Goal: Transaction & Acquisition: Purchase product/service

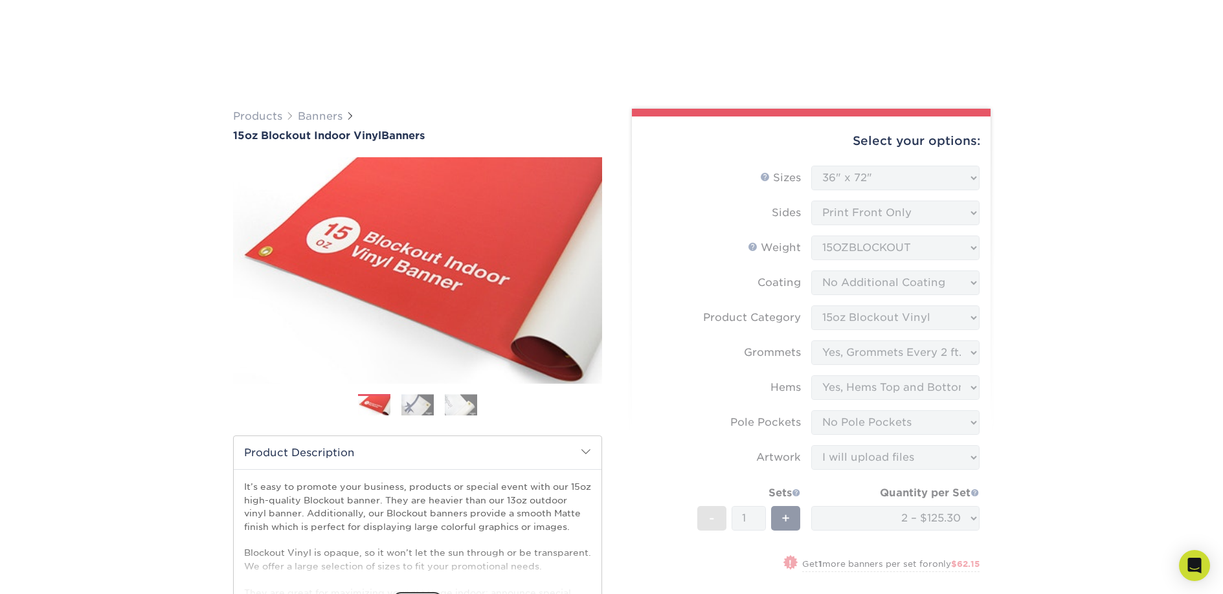
select select "36.00x72.00"
select select "ab63990c-71be-4401-8343-b30abfa5ad7c"
select select "844af484-45a3-48a0-88de-19e51b139d69"
select select "8230230f-c794-4a86-888a-1e780ae7e418"
select select "462c5fe9-21e9-49a0-afb4-1c6e8664fe13"
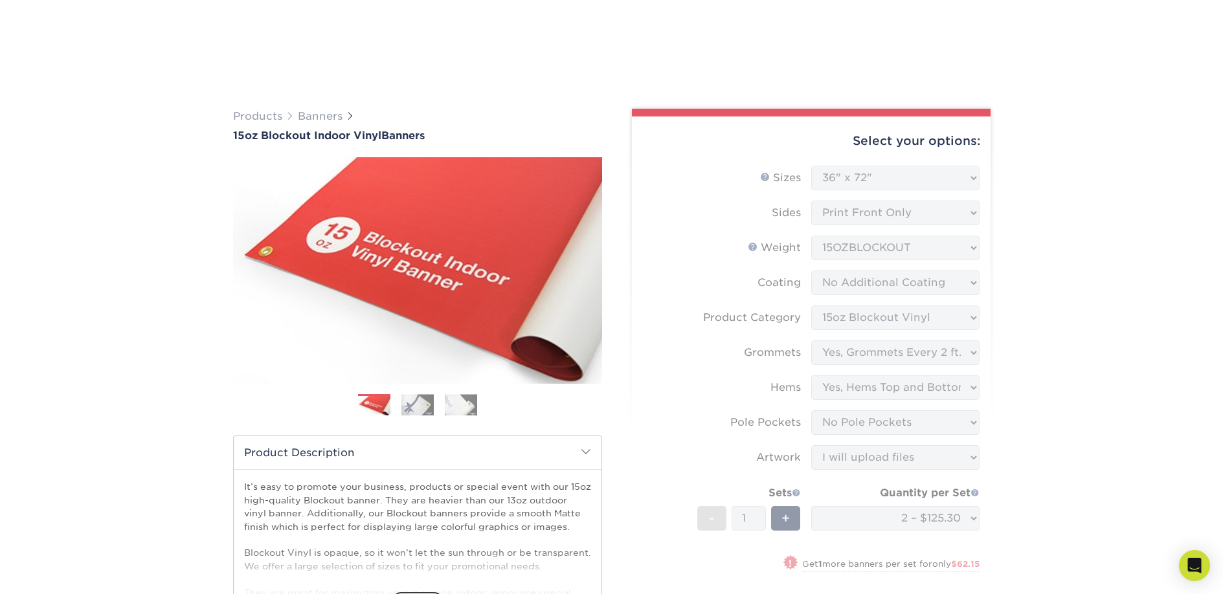
select select "upload"
select select "2 – $125.30"
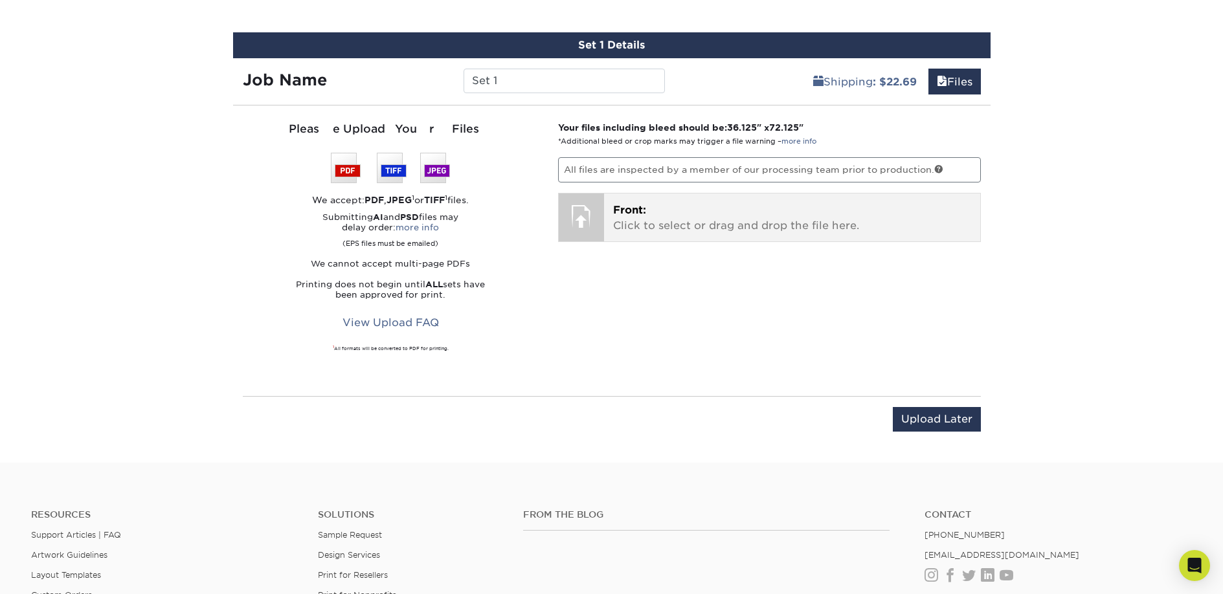
click at [624, 229] on p "Front: Click to select or drag and drop the file here." at bounding box center [792, 218] width 358 height 31
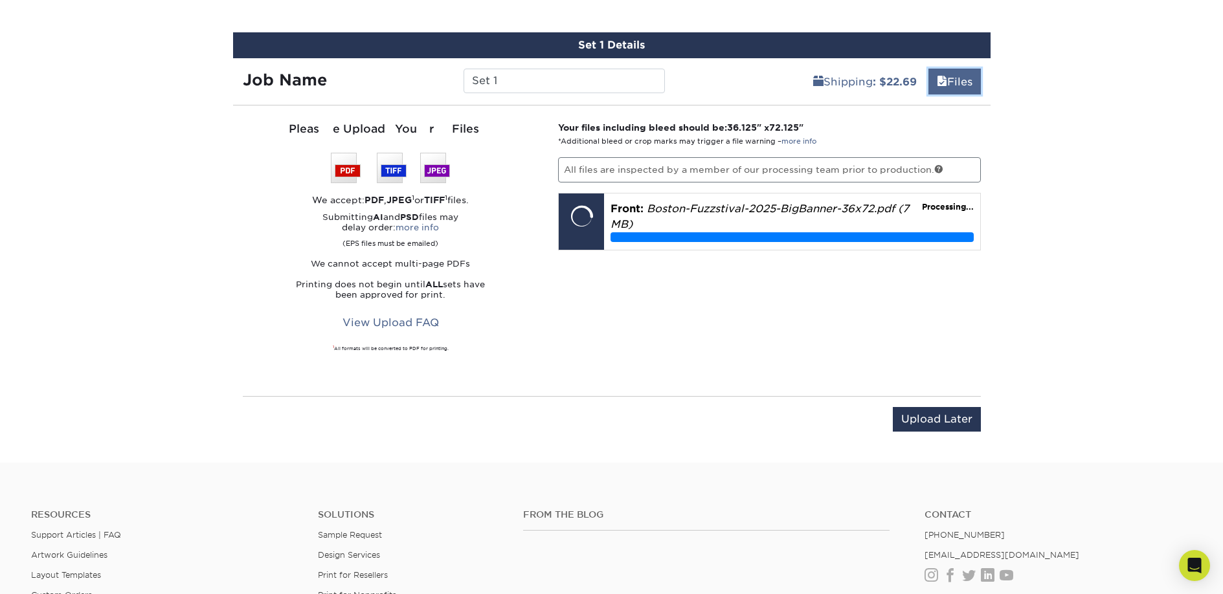
click at [944, 76] on link "Files" at bounding box center [955, 82] width 52 height 26
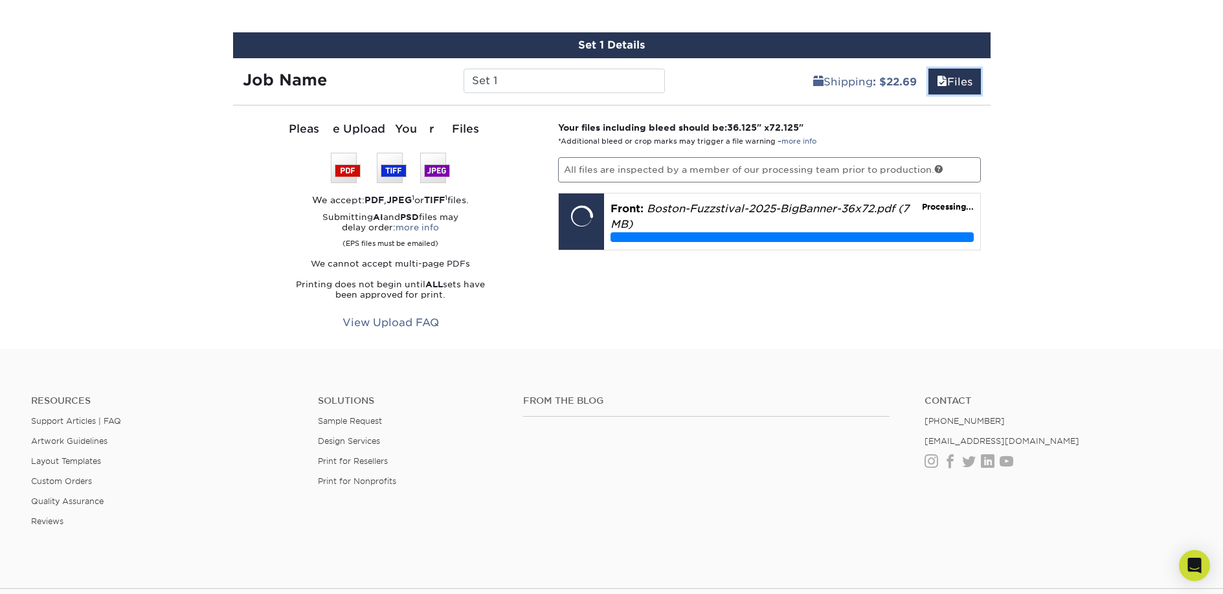
scroll to position [686, 0]
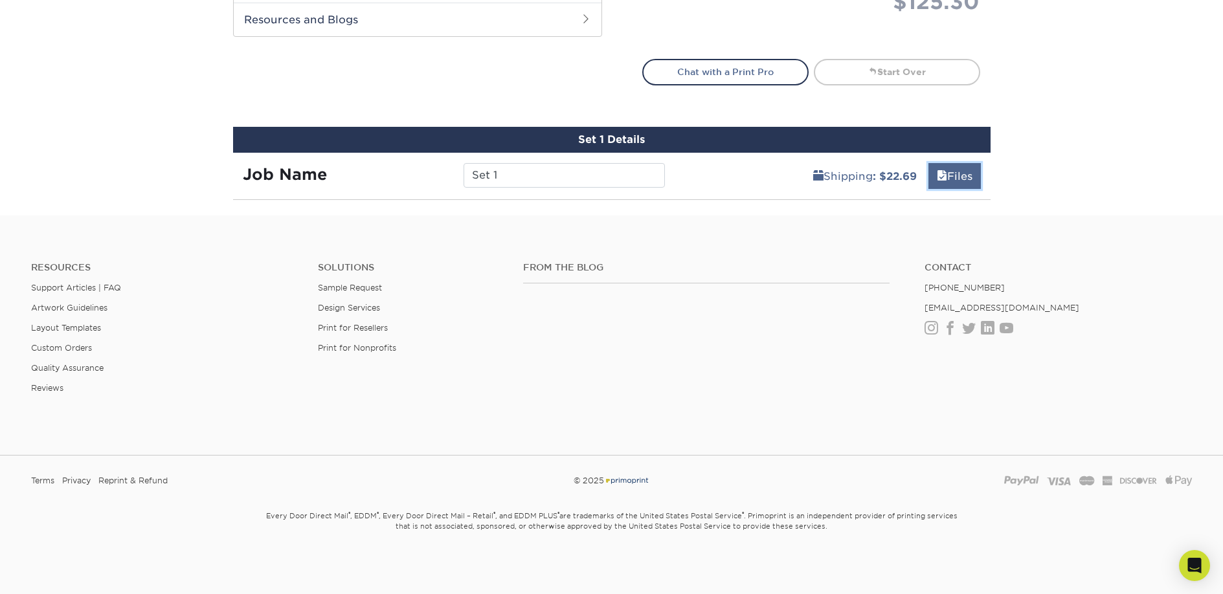
click at [953, 180] on link "Files" at bounding box center [955, 176] width 52 height 26
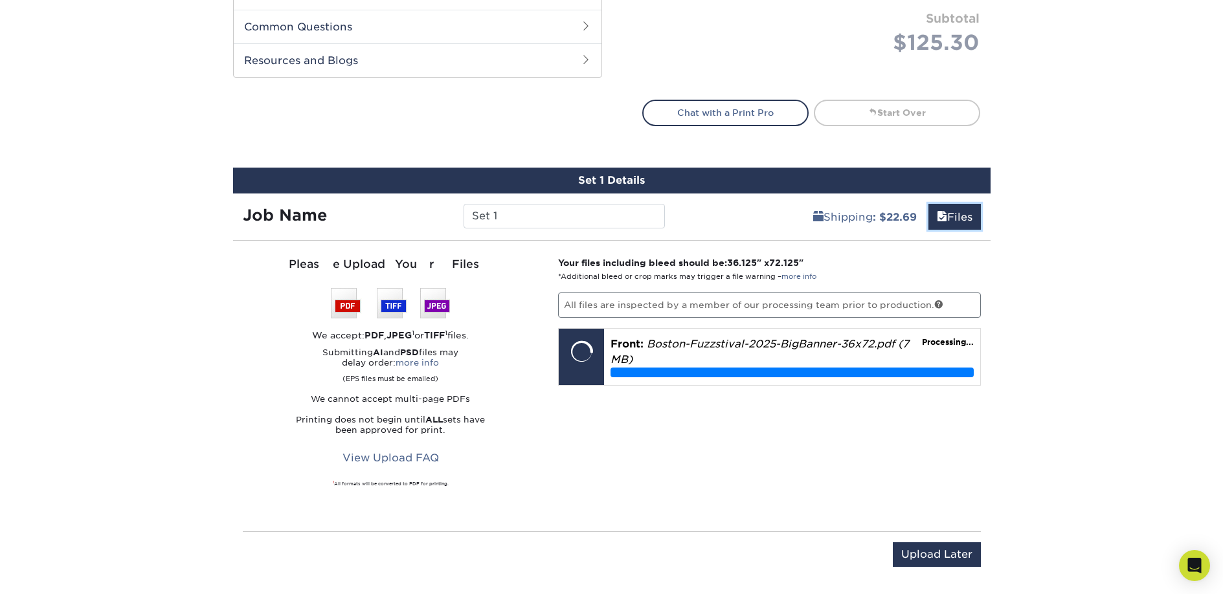
scroll to position [646, 0]
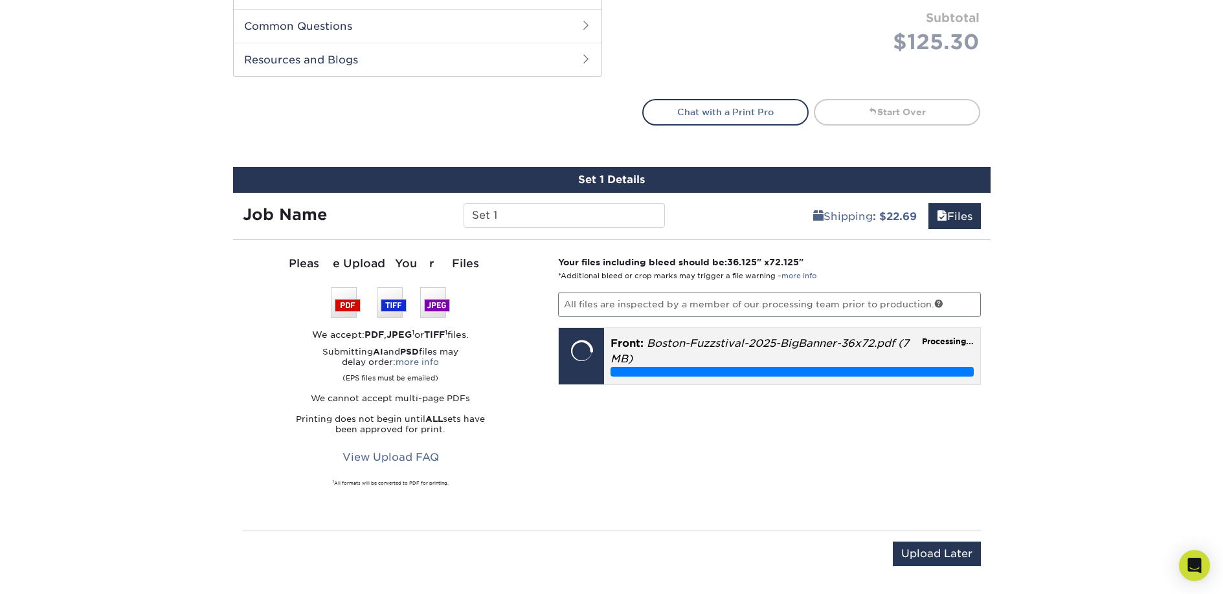
click at [917, 352] on p "Front: Boston-Fuzzstival-2025-BigBanner-36x72.pdf (7 MB)" at bounding box center [792, 351] width 363 height 31
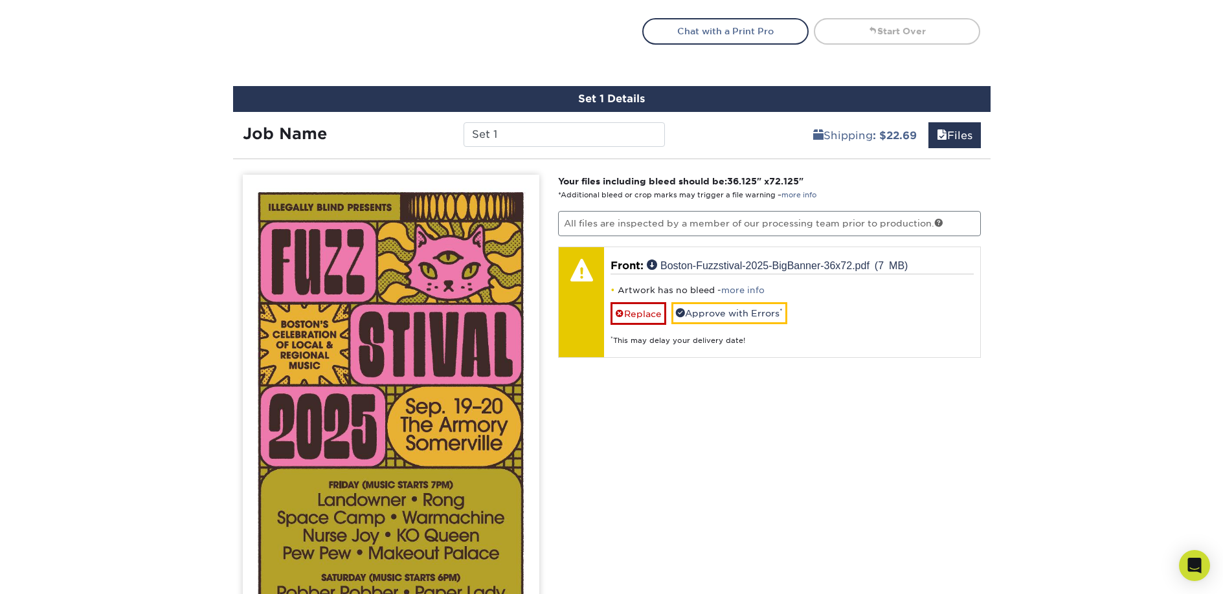
scroll to position [793, 0]
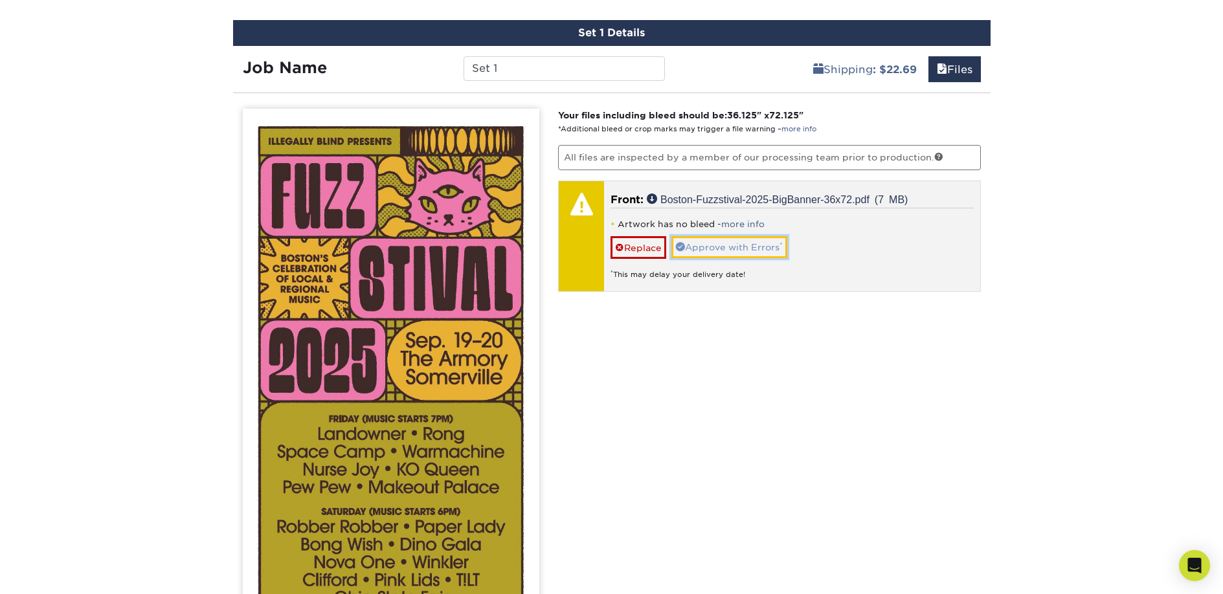
click at [746, 246] on link "Approve with Errors *" at bounding box center [729, 247] width 116 height 22
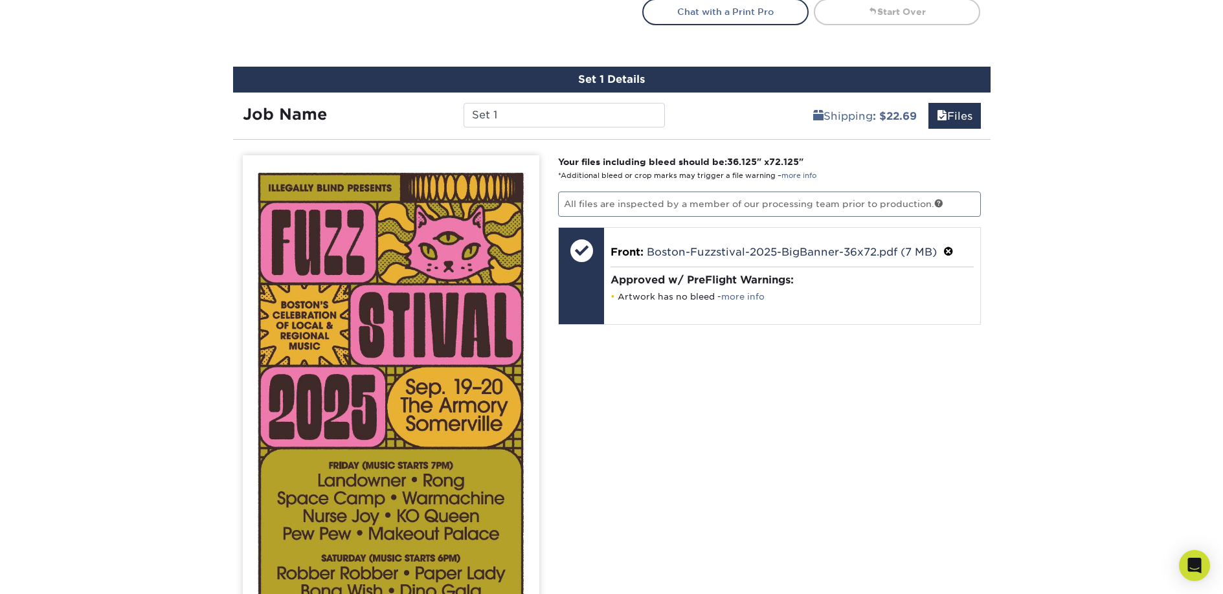
scroll to position [792, 0]
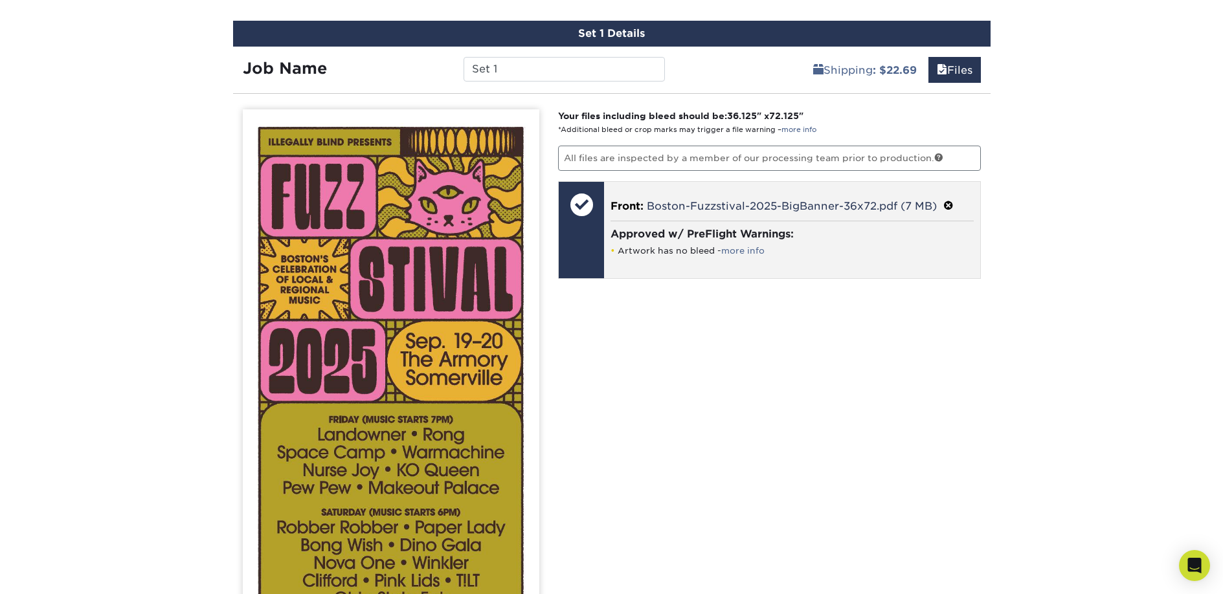
click at [951, 203] on span at bounding box center [948, 206] width 10 height 12
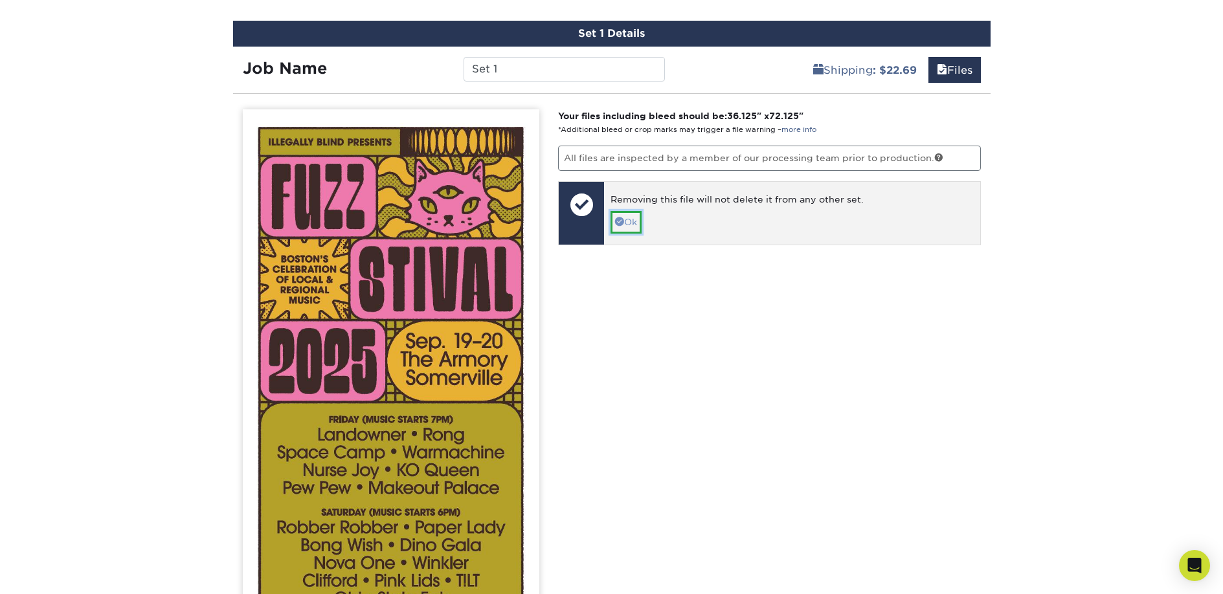
click at [622, 223] on span at bounding box center [619, 221] width 9 height 9
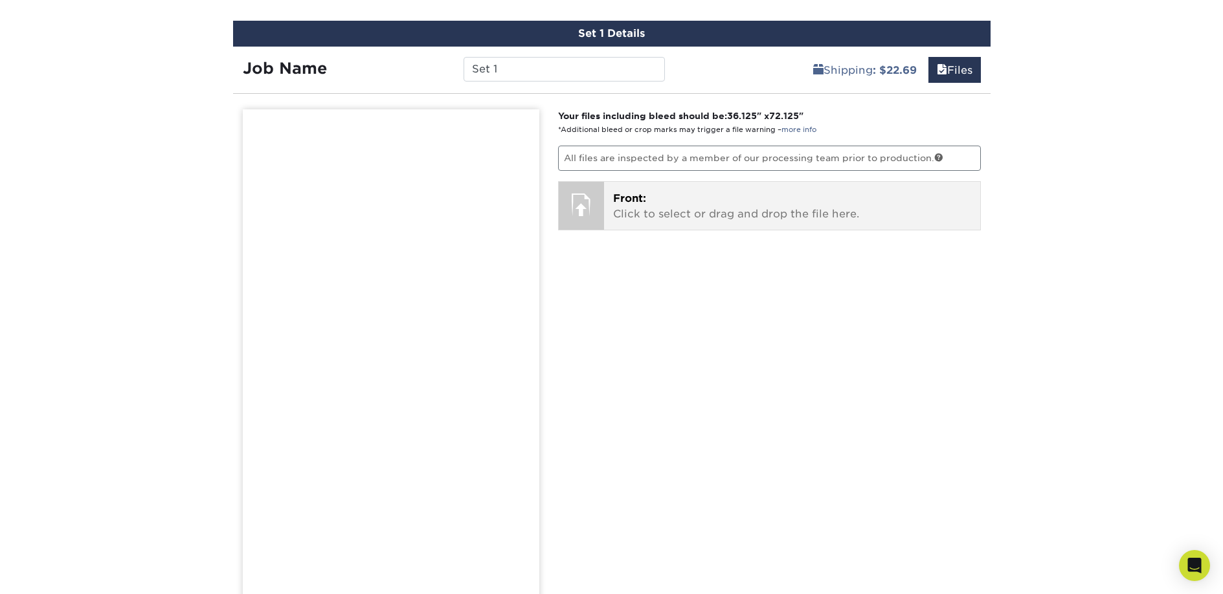
click at [613, 203] on span "Front:" at bounding box center [629, 198] width 33 height 12
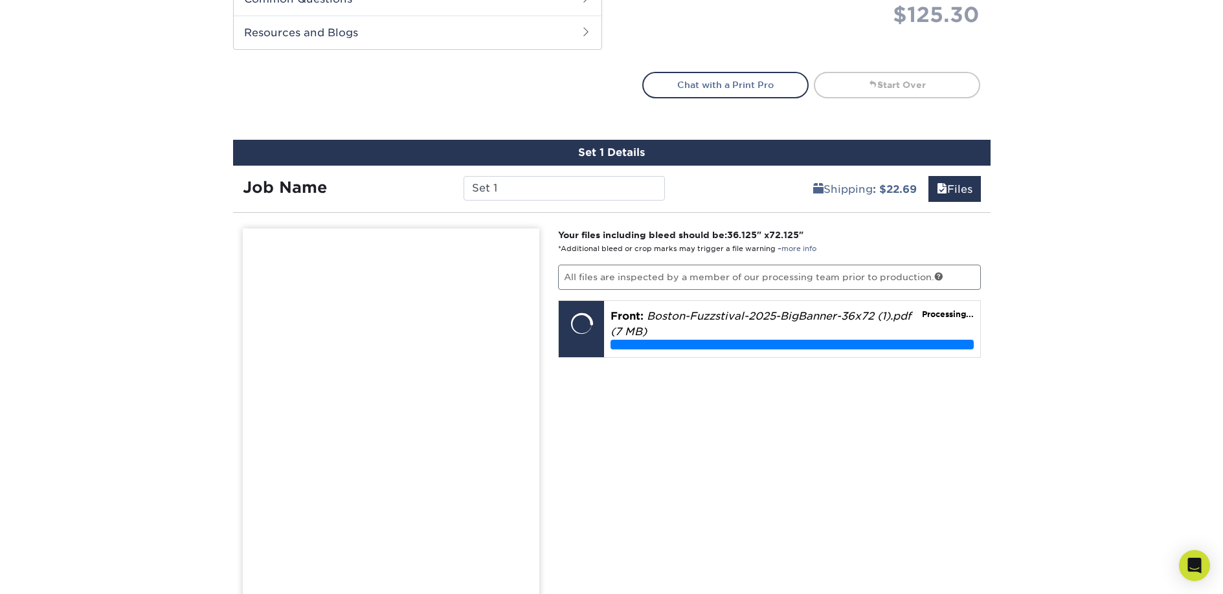
scroll to position [745, 0]
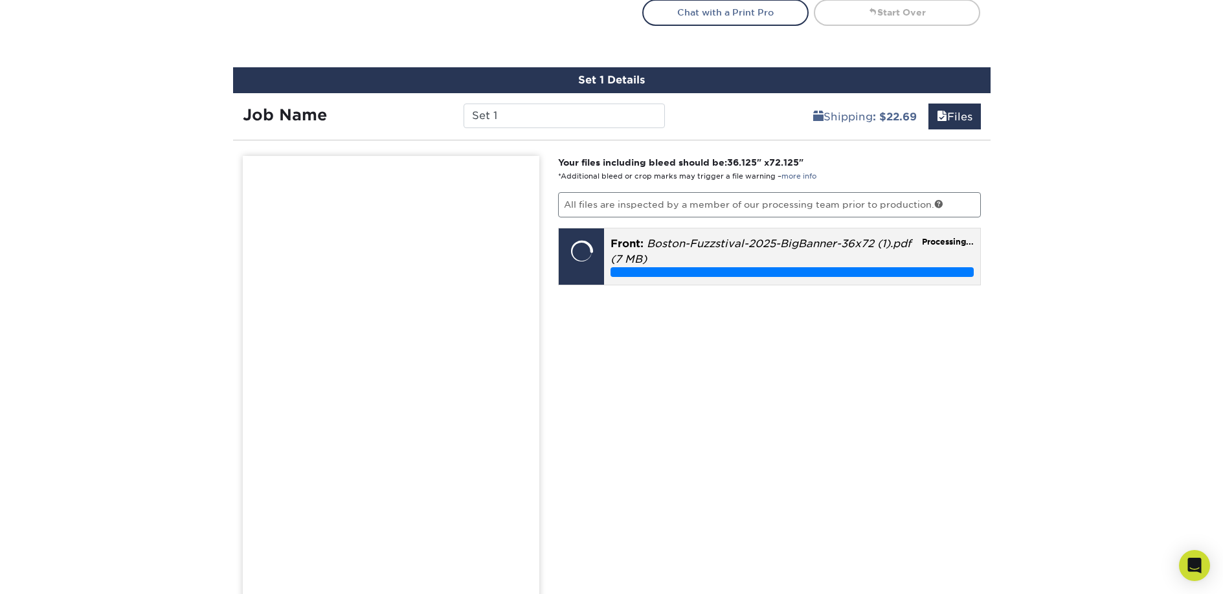
click at [626, 254] on em "Boston-Fuzzstival-2025-BigBanner-36x72 (1).pdf (7 MB)" at bounding box center [761, 252] width 300 height 28
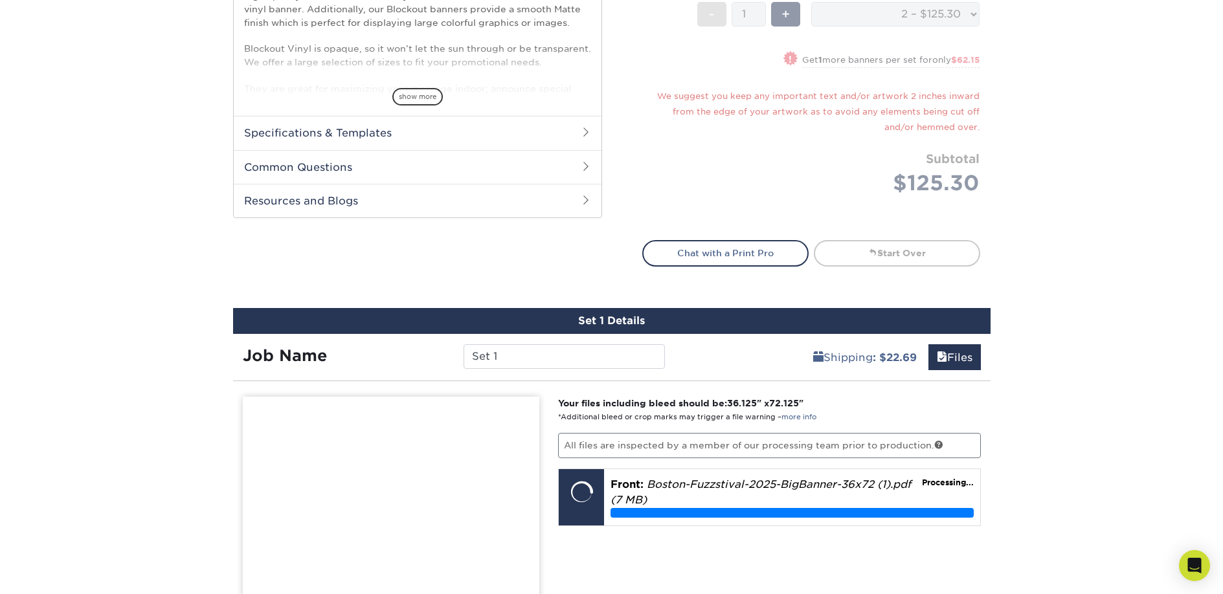
scroll to position [301, 0]
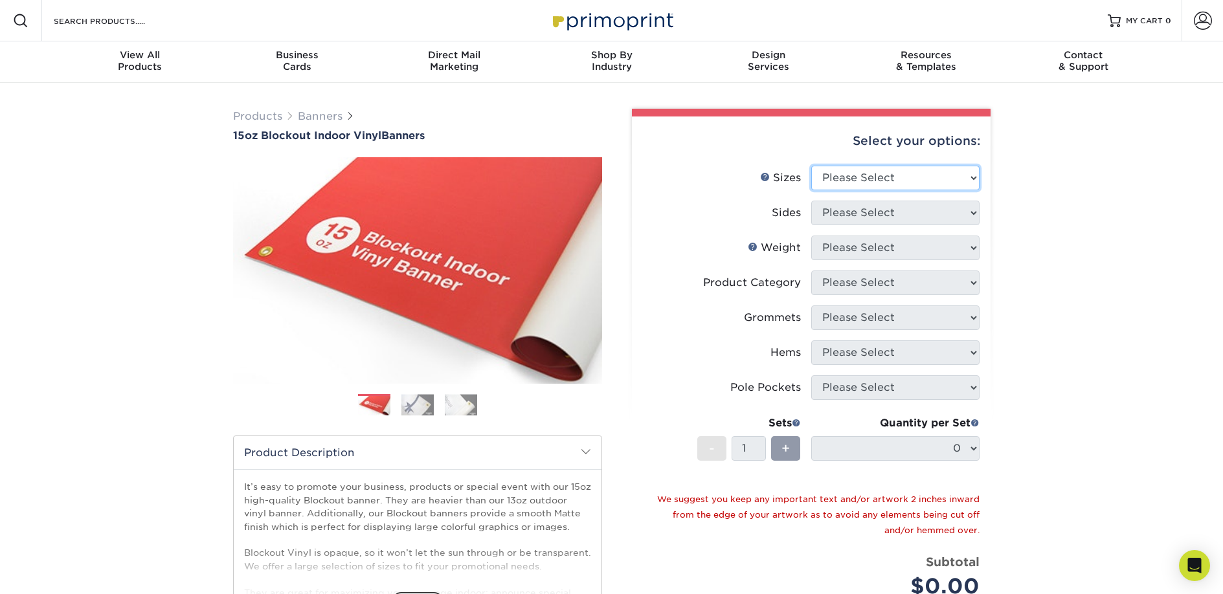
click at [853, 177] on select "Please Select 17" x 32" 18" x 24" 21" x 192" 22" x 35" 22" x 69" 24" x 36" 24" …" at bounding box center [895, 178] width 168 height 25
select select "36.00x72.00"
click at [811, 166] on select "Please Select 17" x 32" 18" x 24" 21" x 192" 22" x 35" 22" x 69" 24" x 36" 24" …" at bounding box center [895, 178] width 168 height 25
click at [852, 212] on select "Please Select Print Both Sides Print Front Only" at bounding box center [895, 213] width 168 height 25
select select "32d3c223-f82c-492b-b915-ba065a00862f"
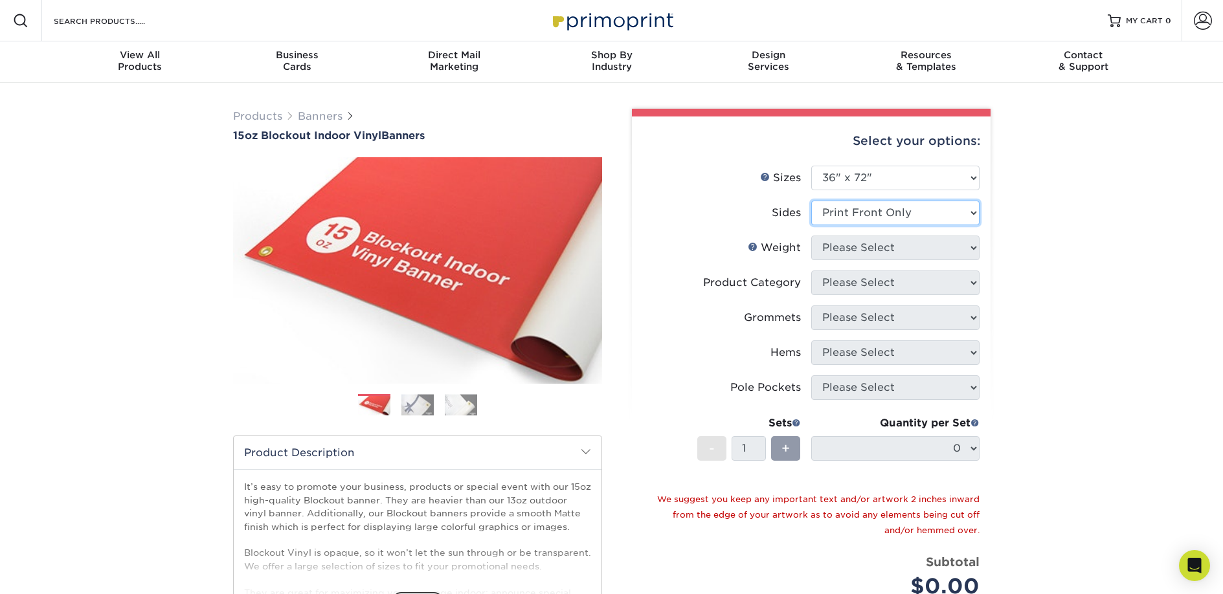
click at [811, 201] on select "Please Select Print Both Sides Print Front Only" at bounding box center [895, 213] width 168 height 25
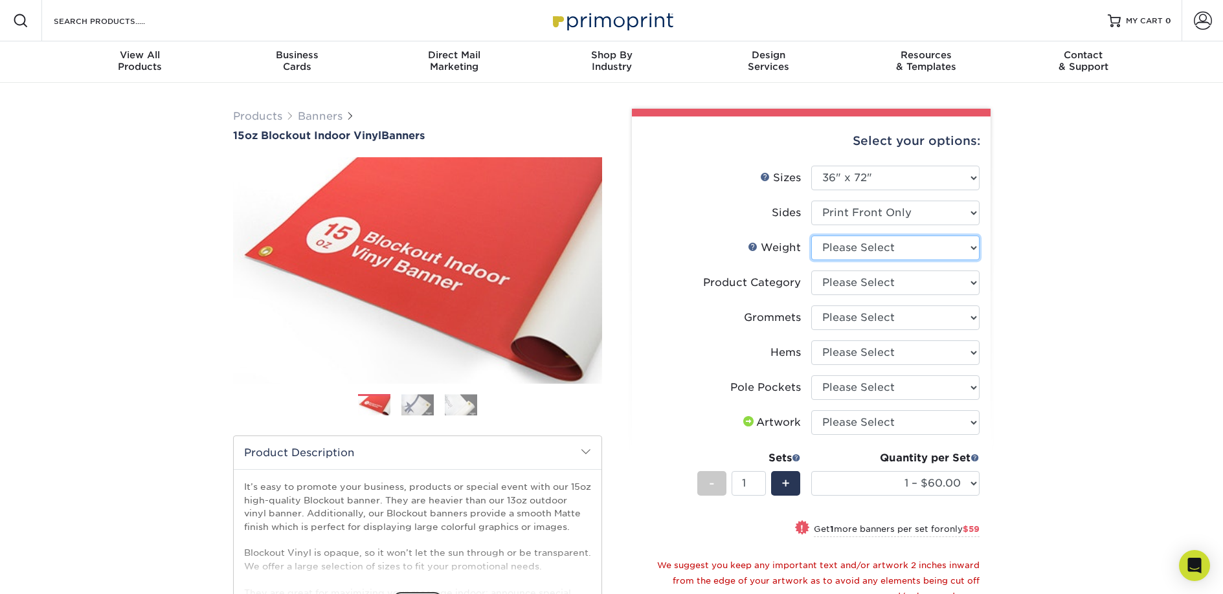
click at [926, 247] on select "Please Select 15OZBLOCKOUT" at bounding box center [895, 248] width 168 height 25
select select "15OZBLOCKOUT"
click at [811, 236] on select "Please Select 15OZBLOCKOUT" at bounding box center [895, 248] width 168 height 25
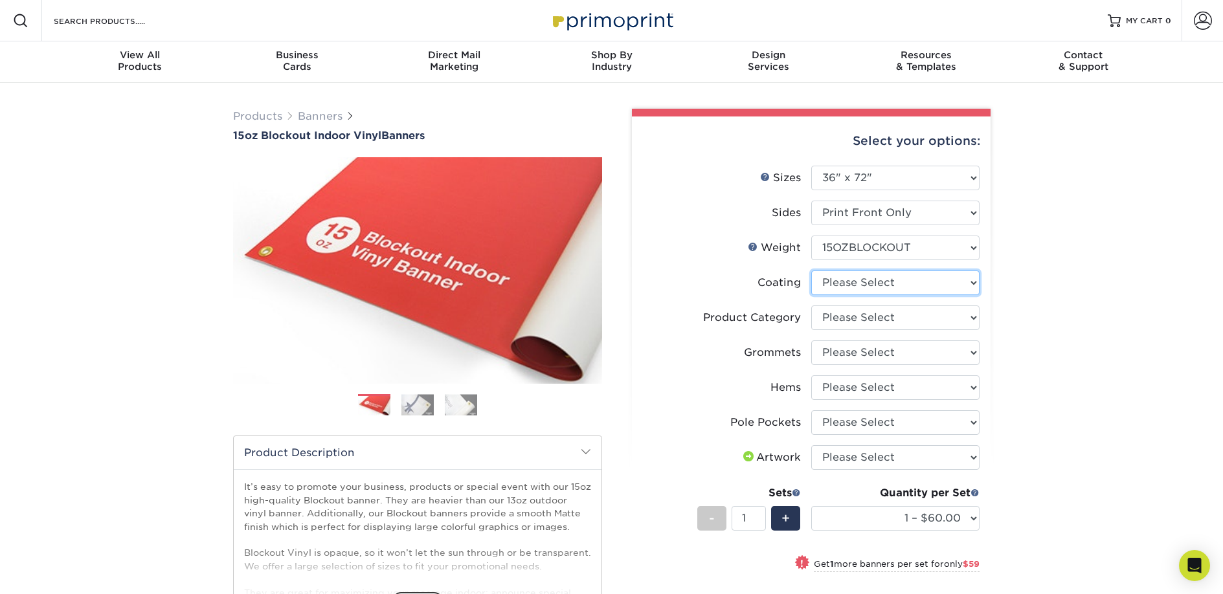
click at [934, 284] on select at bounding box center [895, 283] width 168 height 25
select select "3e7618de-abca-4bda-9f97-8b9129e913d8"
click at [811, 271] on select at bounding box center [895, 283] width 168 height 25
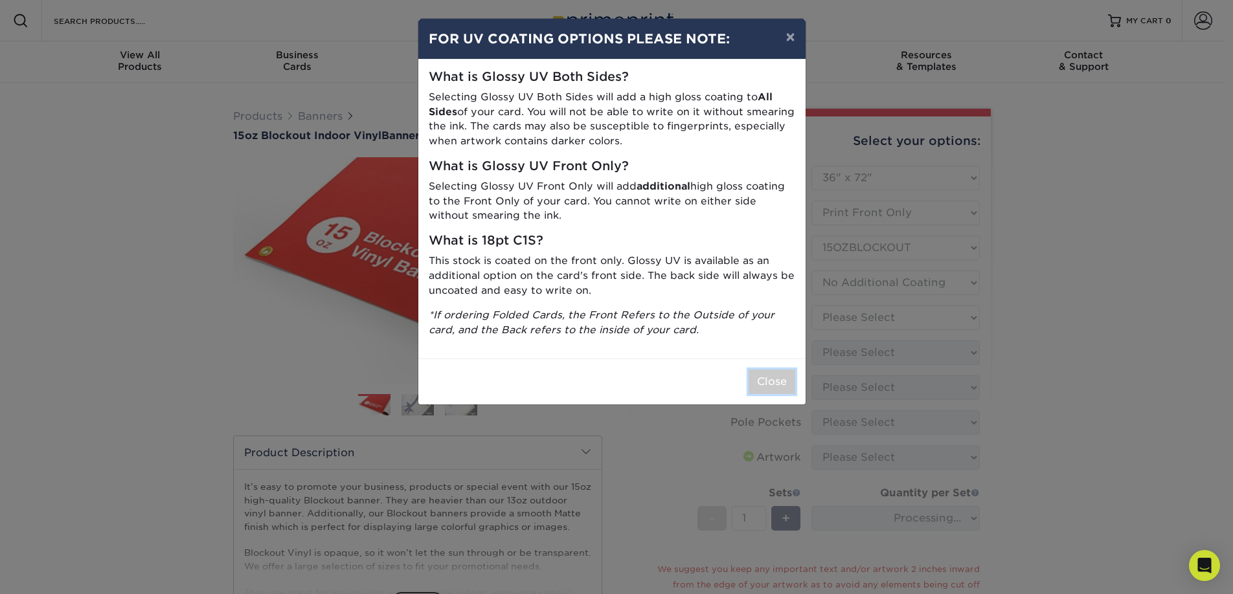
click at [793, 382] on button "Close" at bounding box center [772, 382] width 47 height 25
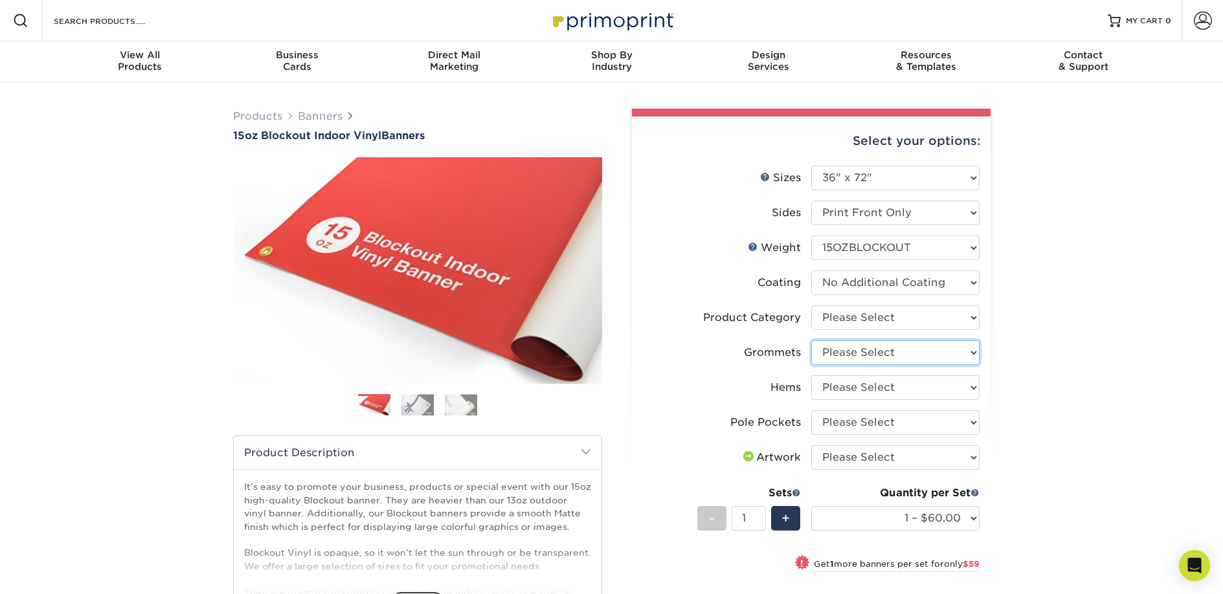
click at [939, 351] on select "Please Select No Grommets Yes, Grommet All 4 Corners Yes, Grommets Every 2 ft." at bounding box center [895, 353] width 168 height 25
select select "844af484-45a3-48a0-88de-19e51b139d69"
click at [811, 341] on select "Please Select No Grommets Yes, Grommet All 4 Corners Yes, Grommets Every 2 ft." at bounding box center [895, 353] width 168 height 25
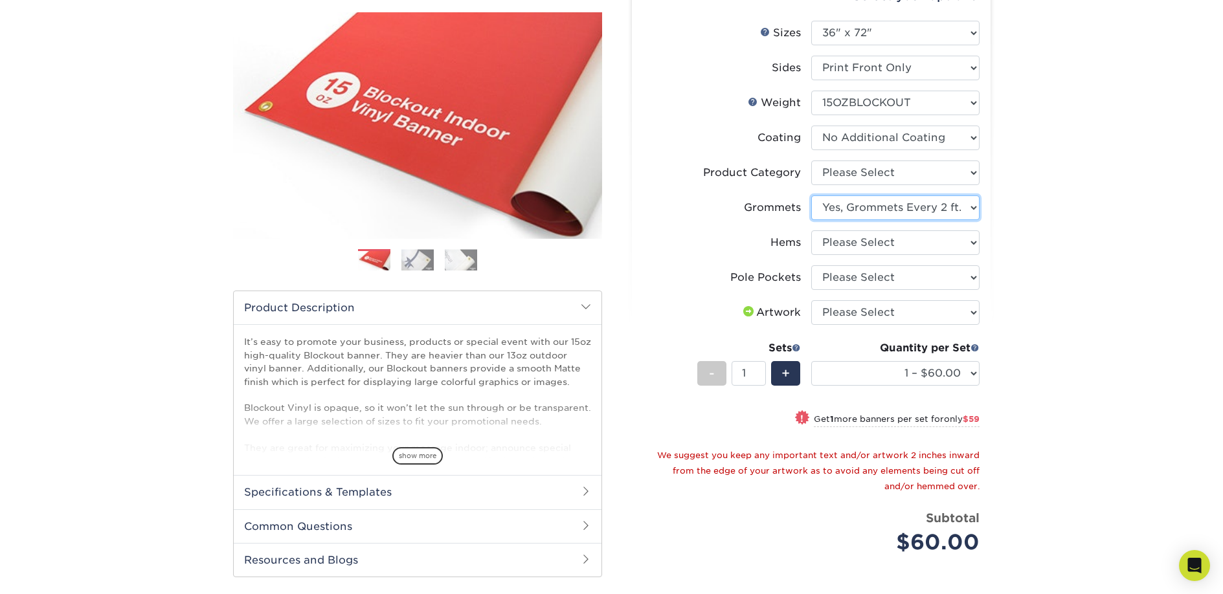
scroll to position [146, 0]
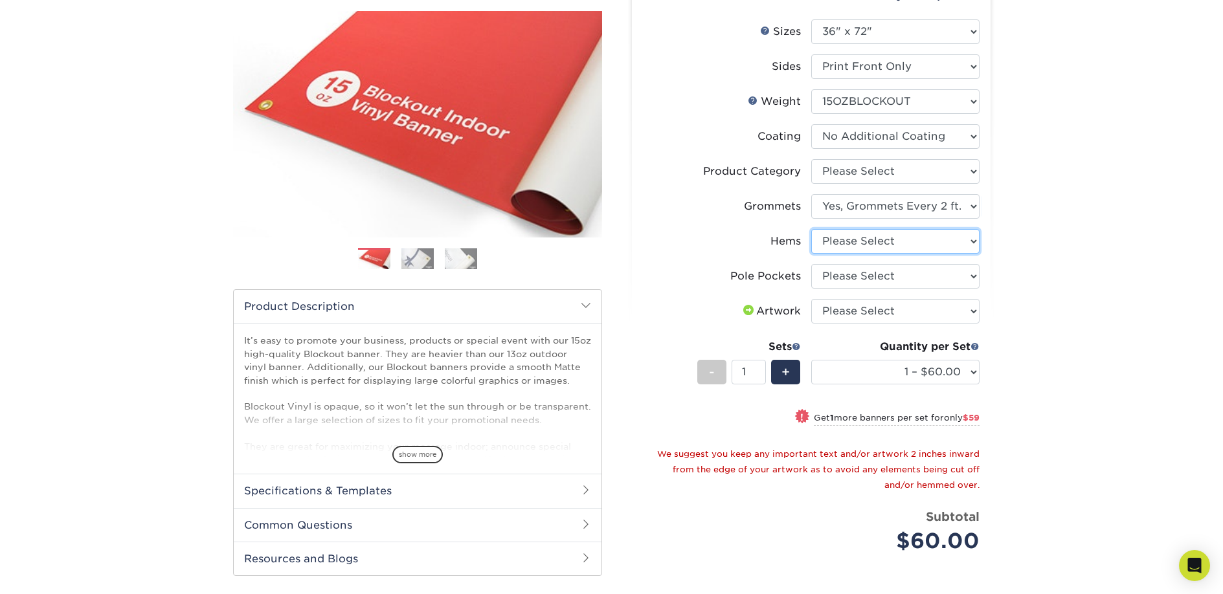
click at [895, 247] on select "Please Select No Hems/Pole Pockets Yes, Hems Top and Bottom Only Yes, Hems All …" at bounding box center [895, 241] width 168 height 25
click at [811, 229] on select "Please Select No Hems/Pole Pockets Yes, Hems Top and Bottom Only Yes, Hems All …" at bounding box center [895, 241] width 168 height 25
click at [885, 232] on select "Please Select No Hems/Pole Pockets Yes, Hems Top and Bottom Only Yes, Hems All …" at bounding box center [895, 241] width 168 height 25
select select "8230230f-c794-4a86-888a-1e780ae7e418"
click at [811, 229] on select "Please Select No Hems/Pole Pockets Yes, Hems Top and Bottom Only Yes, Hems All …" at bounding box center [895, 241] width 168 height 25
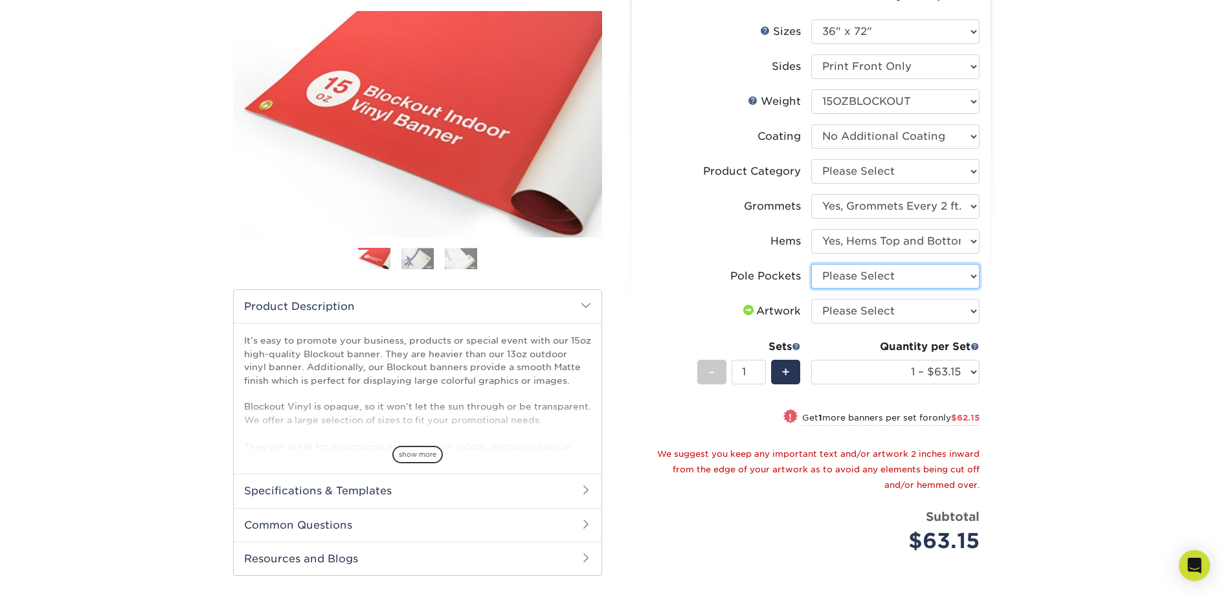
click at [883, 278] on select "Please Select No Pole Pockets 2 in. Left and Right 2 in. Top and Bottom 4 in. L…" at bounding box center [895, 276] width 168 height 25
select select "462c5fe9-21e9-49a0-afb4-1c6e8664fe13"
click at [811, 264] on select "Please Select No Pole Pockets 2 in. Left and Right 2 in. Top and Bottom 4 in. L…" at bounding box center [895, 276] width 168 height 25
click at [882, 311] on select "Please Select I will upload files I need a design - $50" at bounding box center [895, 311] width 168 height 25
select select "upload"
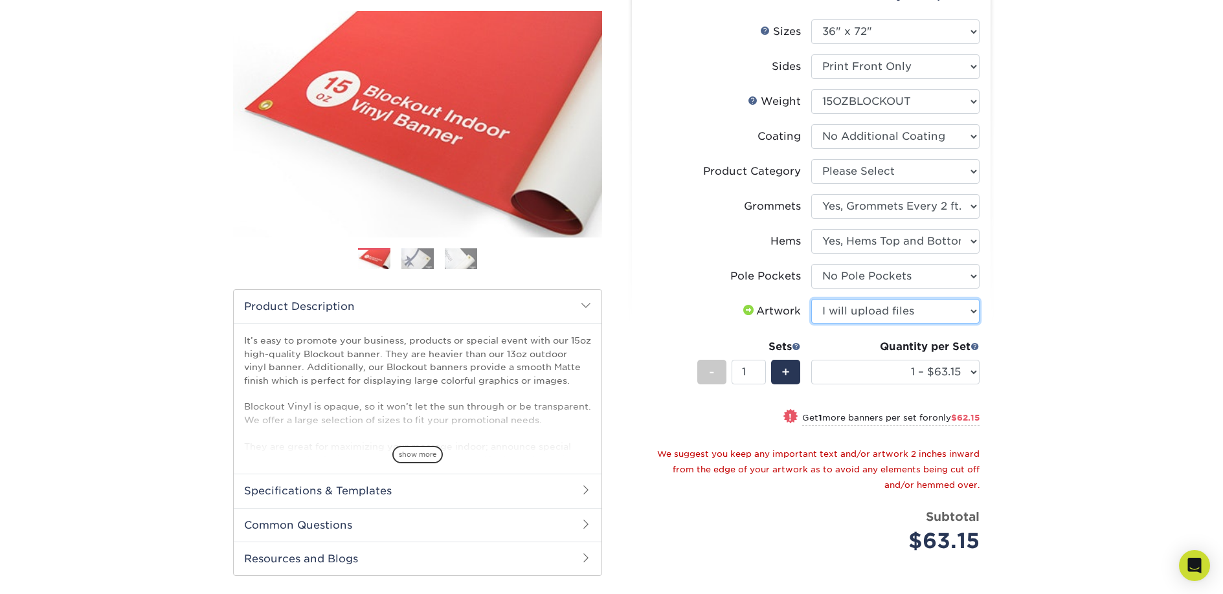
click at [811, 299] on select "Please Select I will upload files I need a design - $50" at bounding box center [895, 311] width 168 height 25
click at [909, 380] on select "1 – $63.15 2 – $125.30 3 – $187.45 4 – $250.60 5 – $312.75 6 – $374.90 7 – $437…" at bounding box center [895, 372] width 168 height 25
select select "2 – $125.30"
click at [811, 360] on select "1 – $63.15 2 – $125.30 3 – $187.45 4 – $250.60 5 – $312.75 6 – $374.90 7 – $437…" at bounding box center [895, 372] width 168 height 25
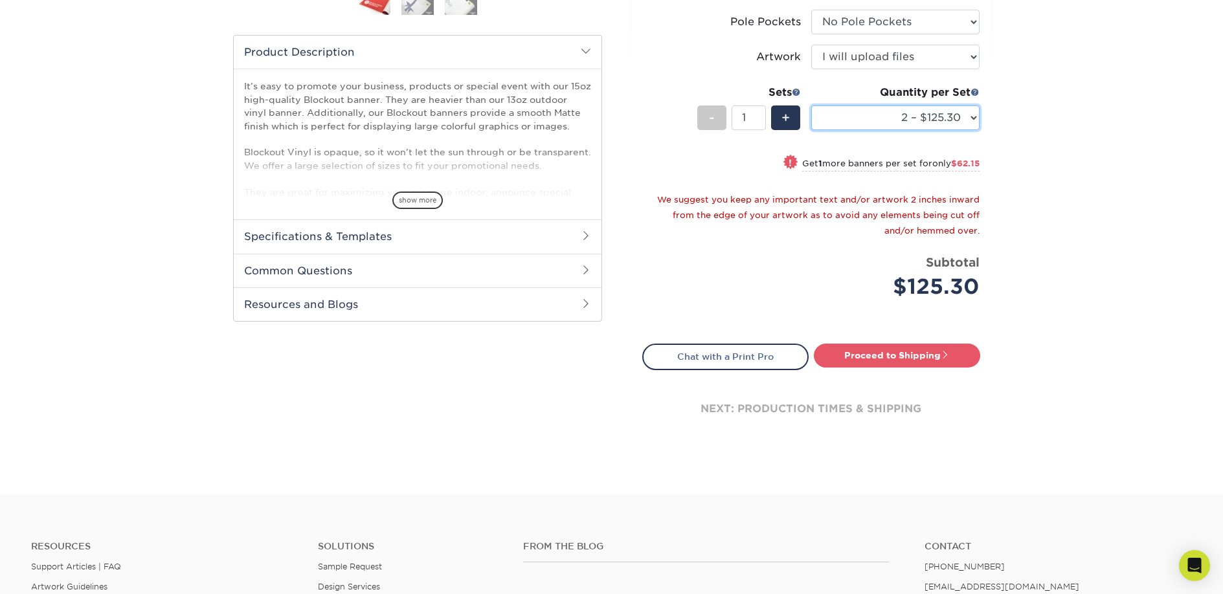
scroll to position [413, 0]
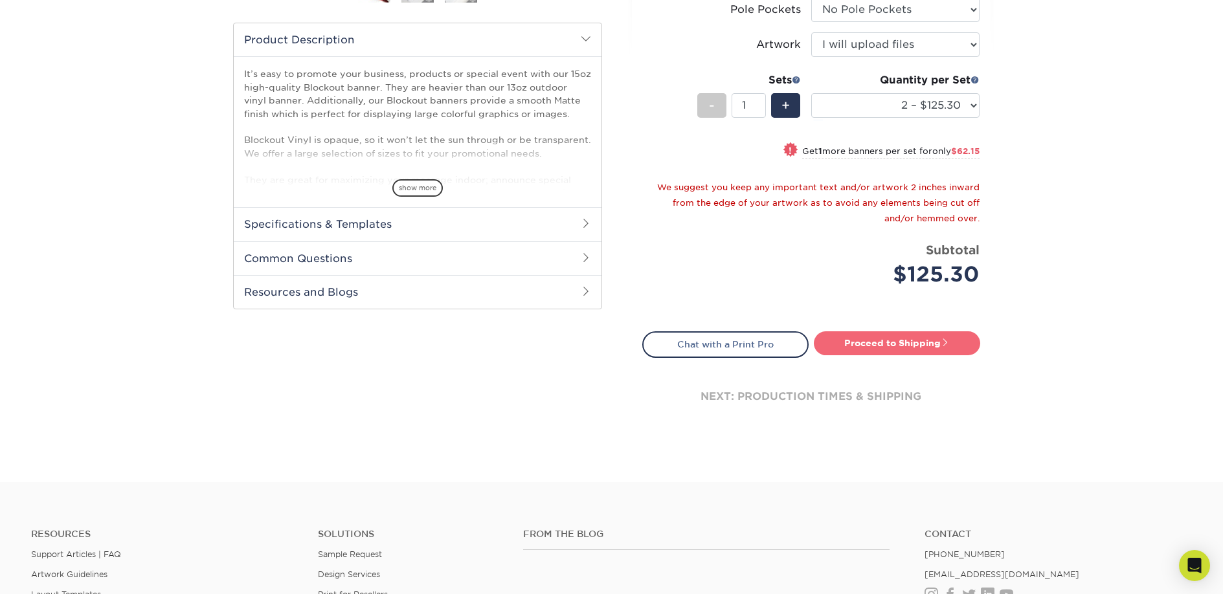
click at [886, 343] on link "Proceed to Shipping" at bounding box center [897, 343] width 166 height 23
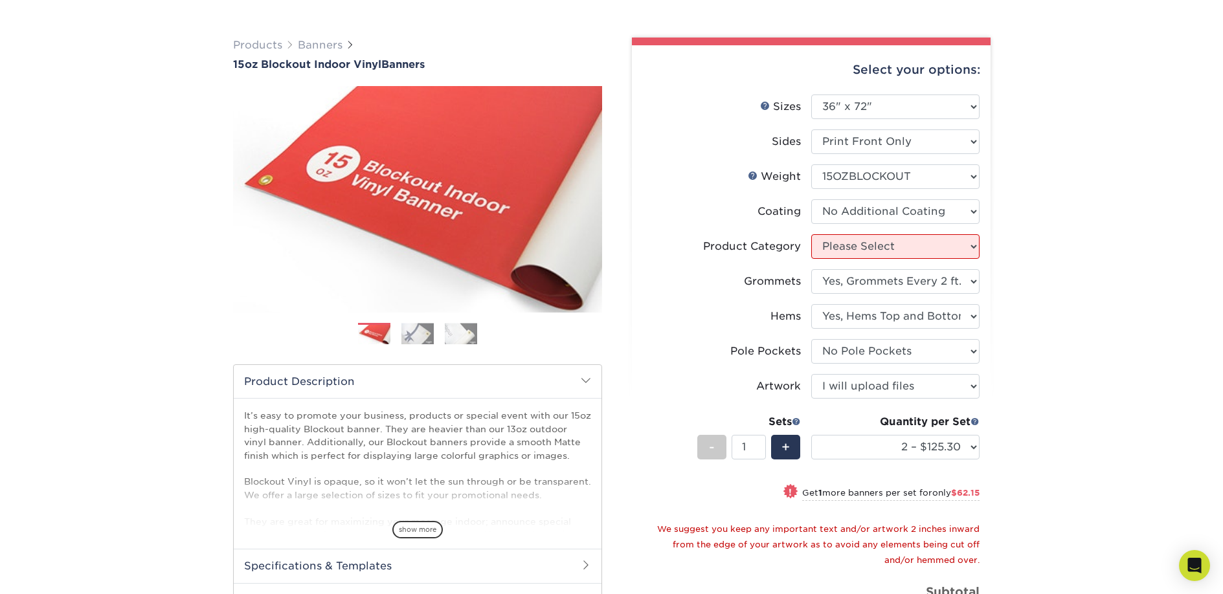
scroll to position [85, 0]
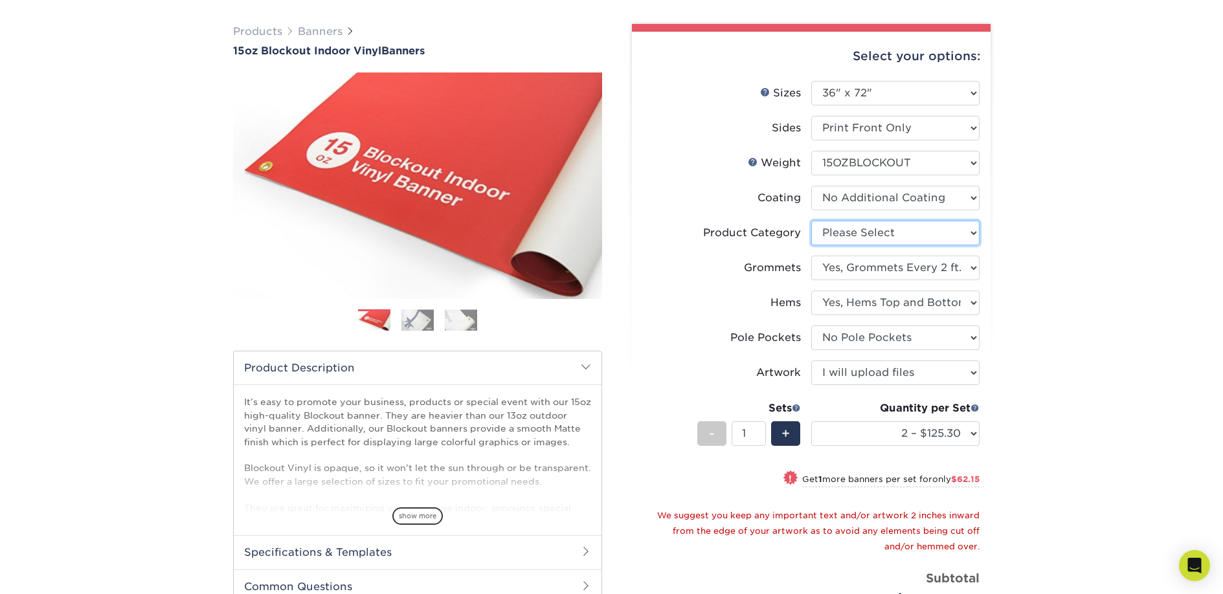
click at [908, 225] on select "Please Select 15oz Blockout Vinyl" at bounding box center [895, 233] width 168 height 25
select select "ab63990c-71be-4401-8343-b30abfa5ad7c"
click at [811, 221] on select "Please Select 15oz Blockout Vinyl" at bounding box center [895, 233] width 168 height 25
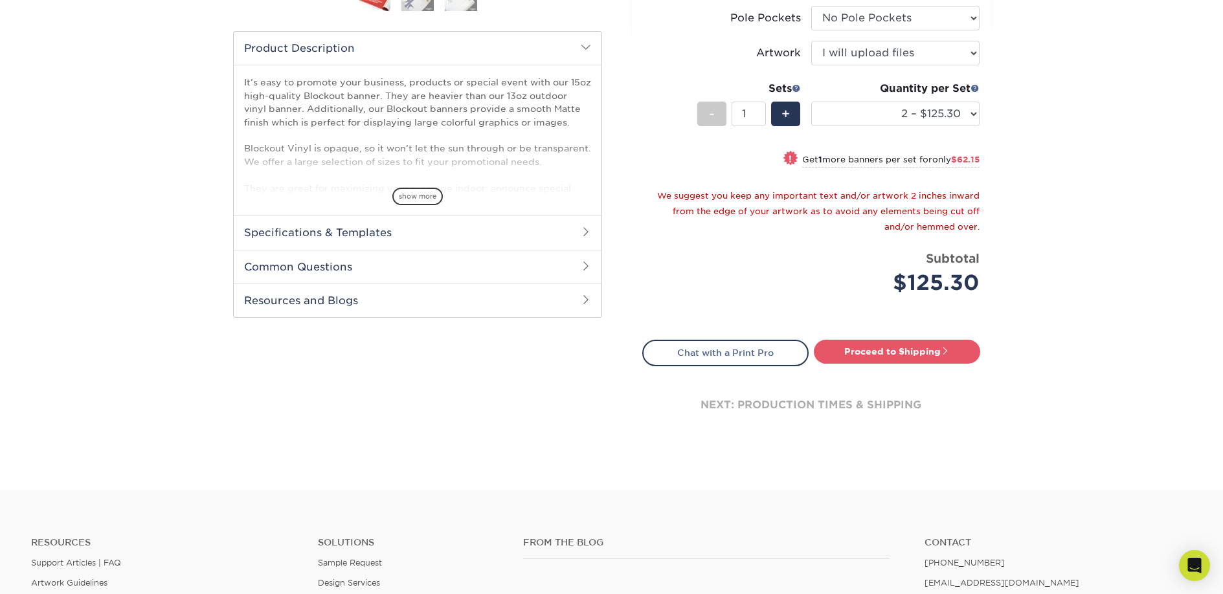
scroll to position [680, 0]
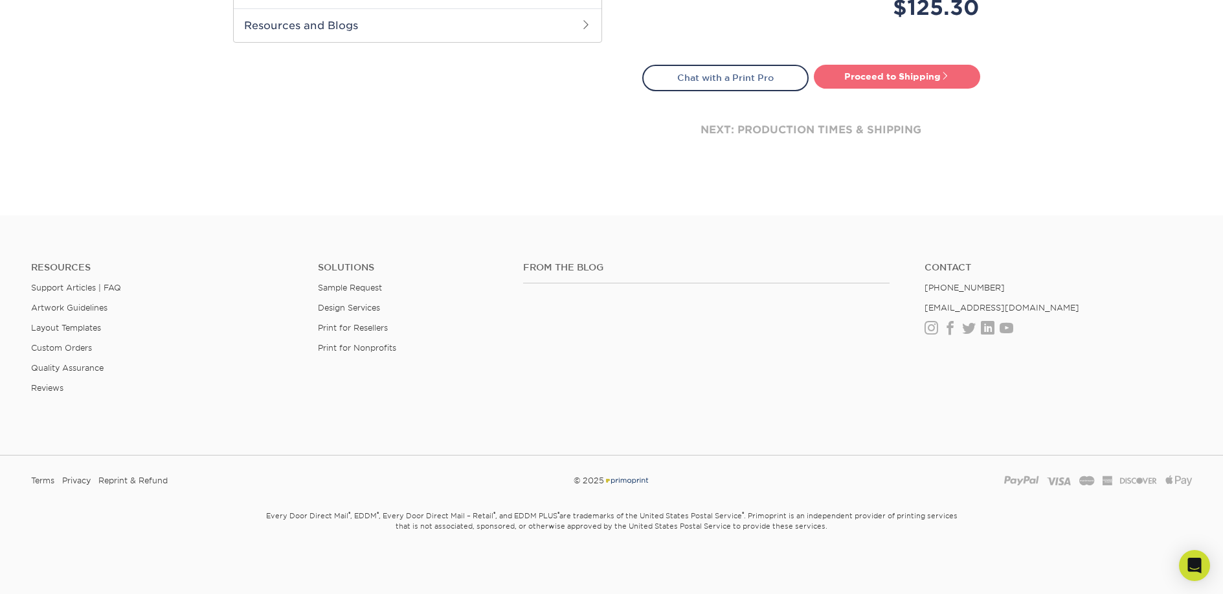
click at [884, 70] on link "Proceed to Shipping" at bounding box center [897, 76] width 166 height 23
select select "c1beb565-9437-4536-9308-ef087bd35dd3"
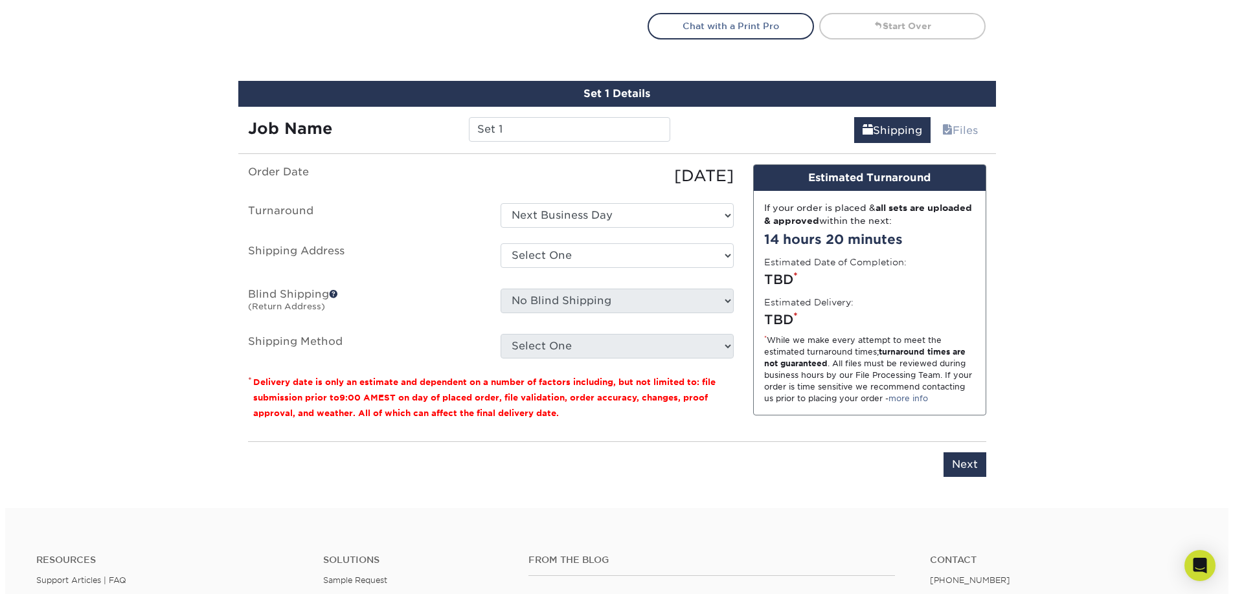
scroll to position [743, 0]
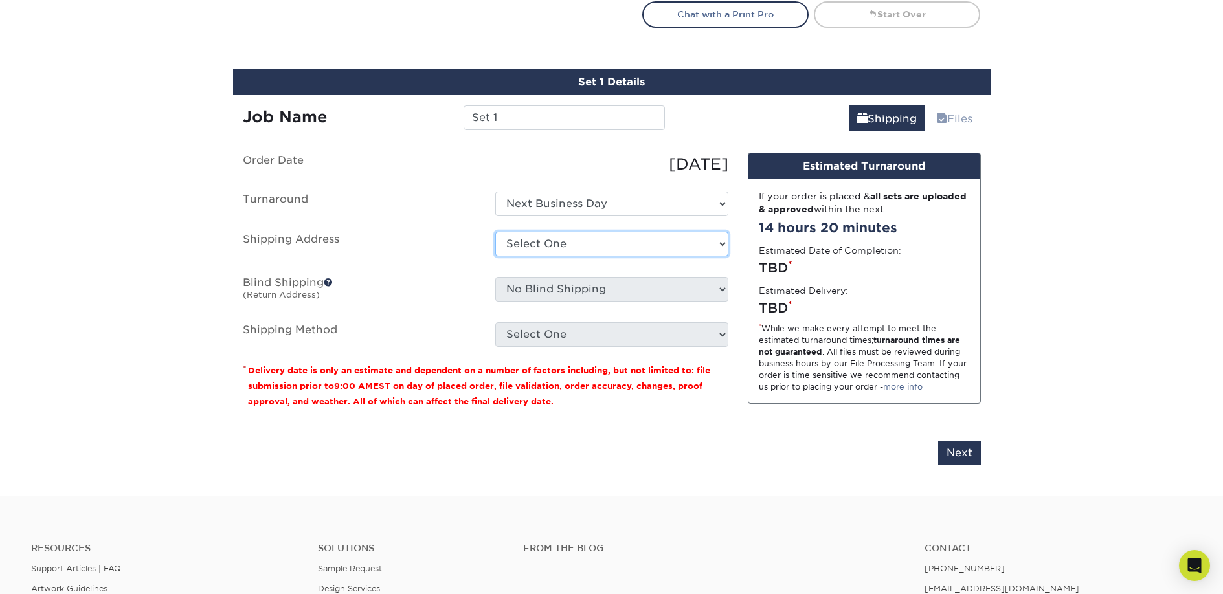
click at [605, 246] on select "Select One + Add New Address - Login" at bounding box center [611, 244] width 233 height 25
select select "newaddress"
click at [495, 232] on select "Select One + Add New Address - Login" at bounding box center [611, 244] width 233 height 25
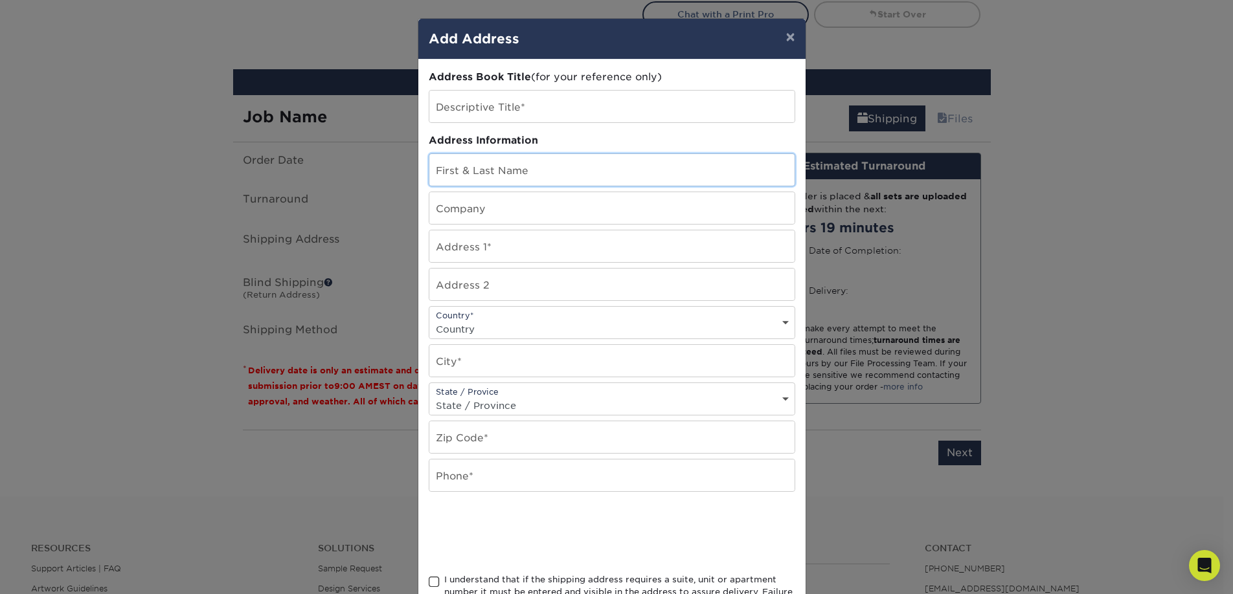
click at [491, 168] on input "text" at bounding box center [611, 170] width 365 height 32
type input "[PERSON_NAME]"
type input "[STREET_ADDRESS][PERSON_NAME]"
select select "US"
type input "Somerville"
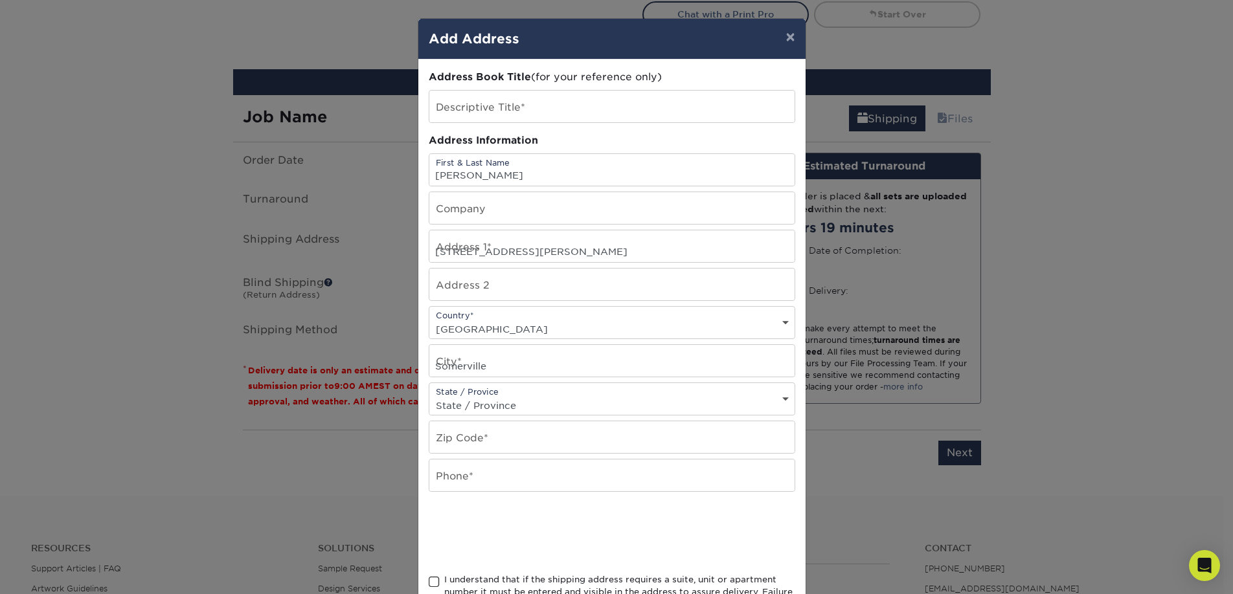
select select "MA"
type input "02143"
type input "6173049341"
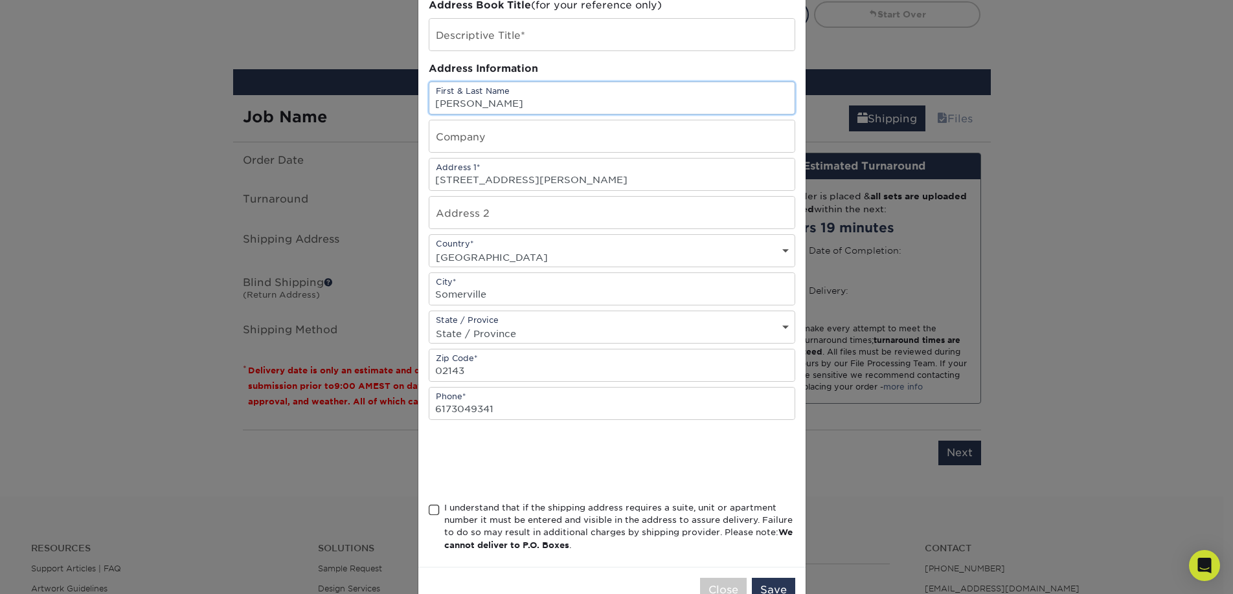
scroll to position [109, 0]
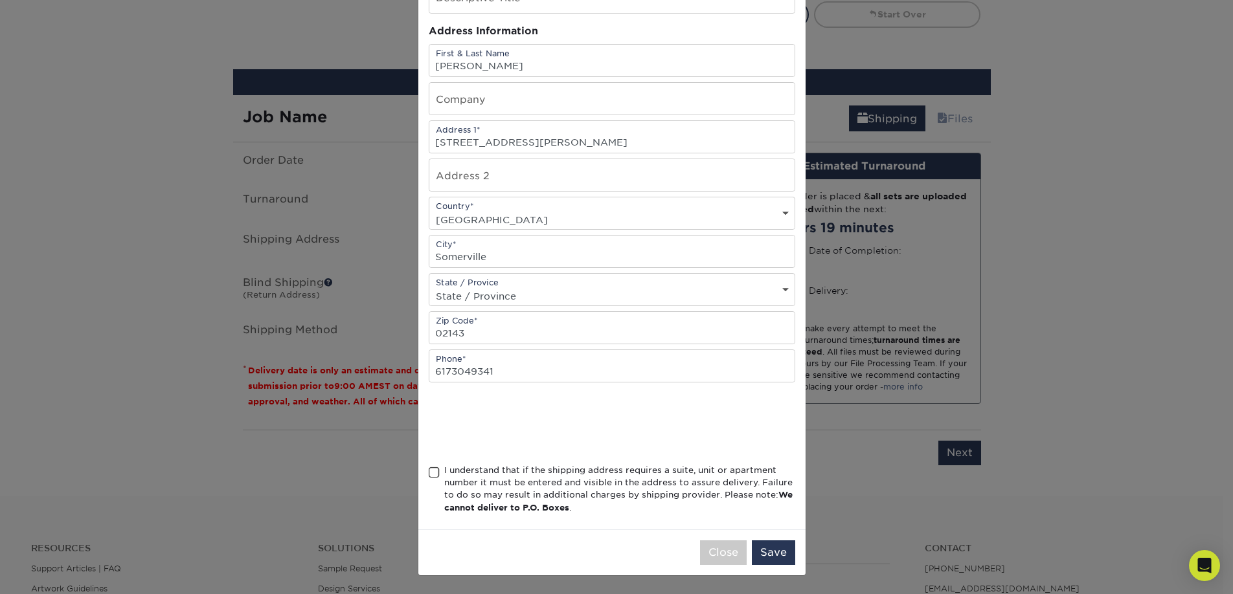
click at [432, 471] on span at bounding box center [434, 473] width 11 height 12
click at [0, 0] on input "I understand that if the shipping address requires a suite, unit or apartment n…" at bounding box center [0, 0] width 0 height 0
click at [763, 554] on button "Save" at bounding box center [773, 553] width 43 height 25
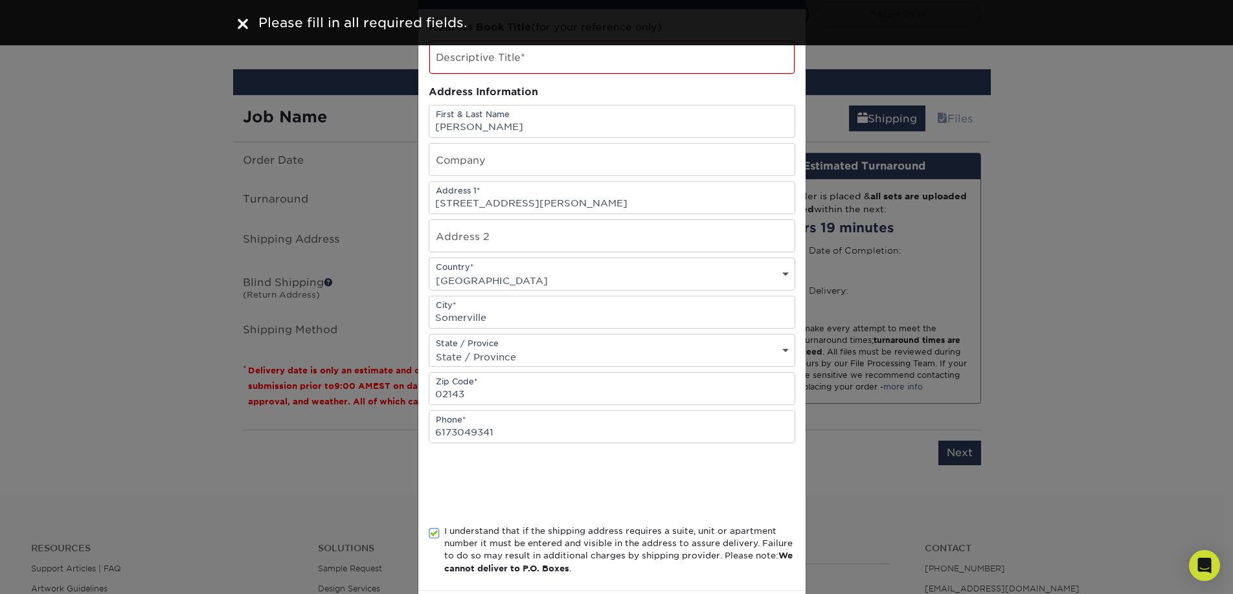
scroll to position [0, 0]
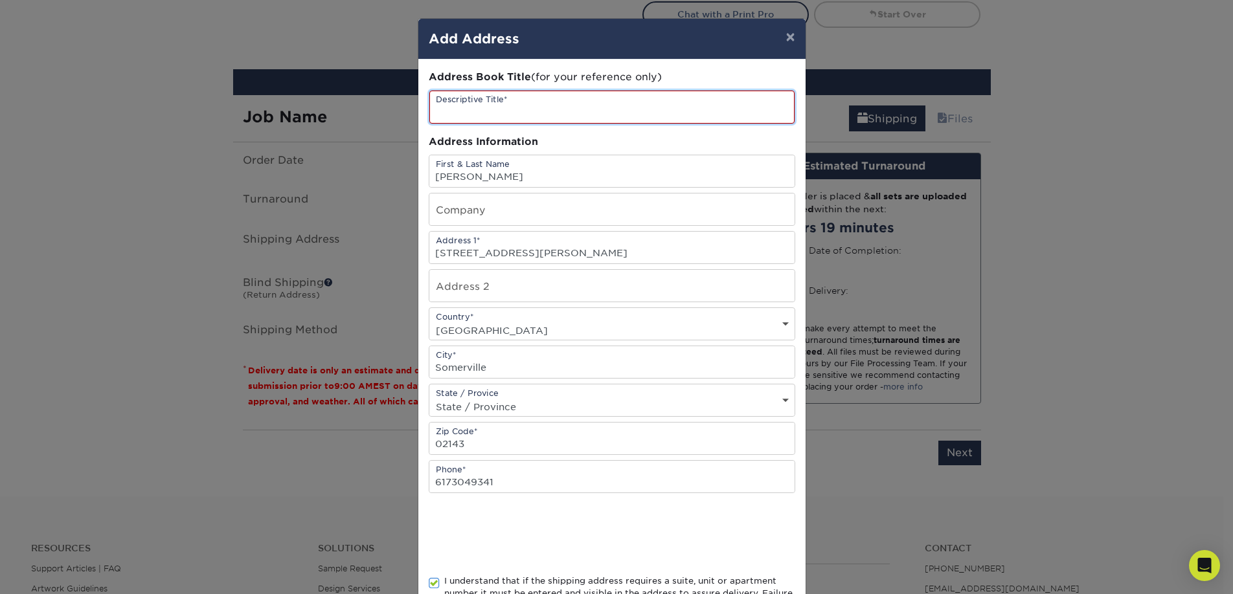
click at [511, 114] on input "text" at bounding box center [611, 107] width 365 height 33
type input "Fuzzstival 2025 banners"
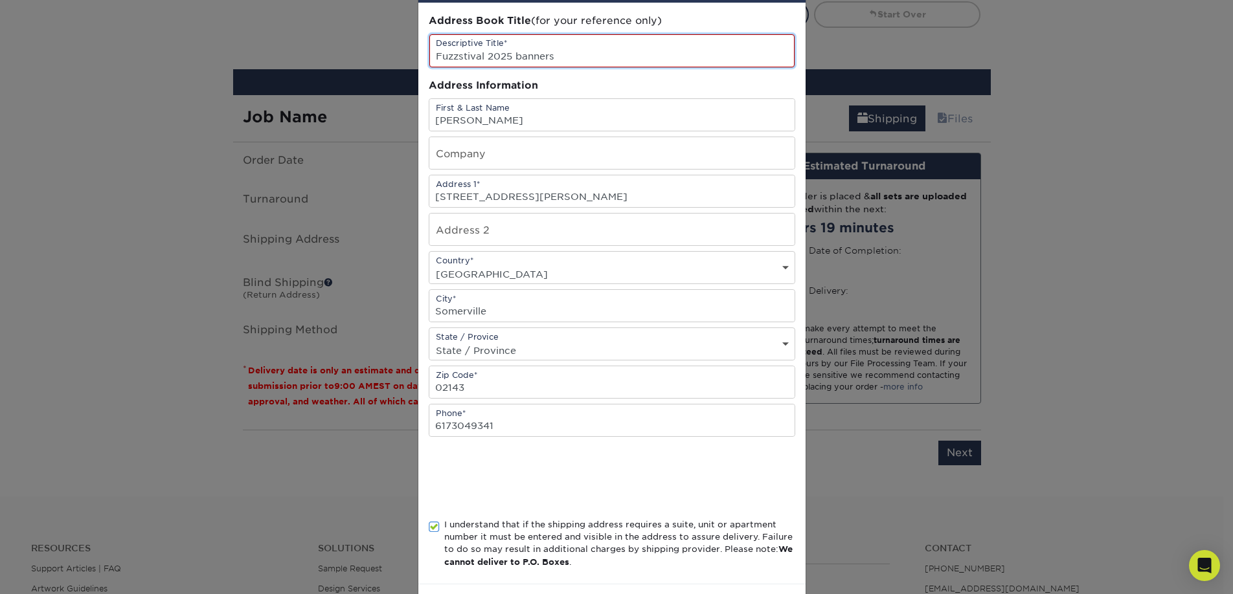
scroll to position [111, 0]
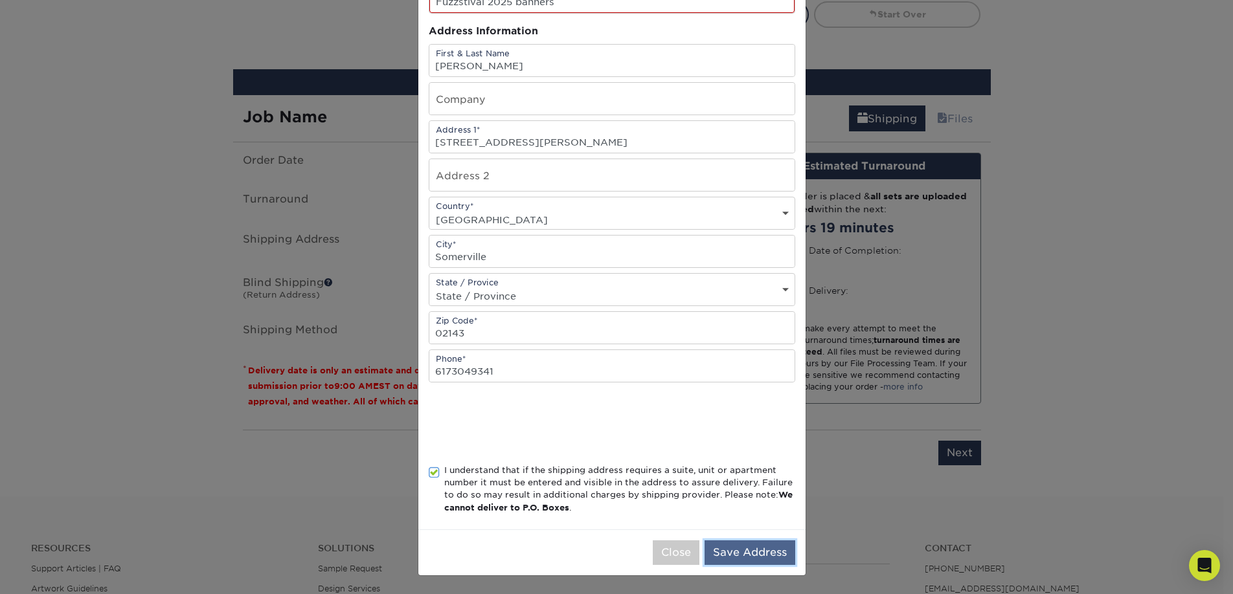
click at [767, 554] on button "Save Address" at bounding box center [750, 553] width 91 height 25
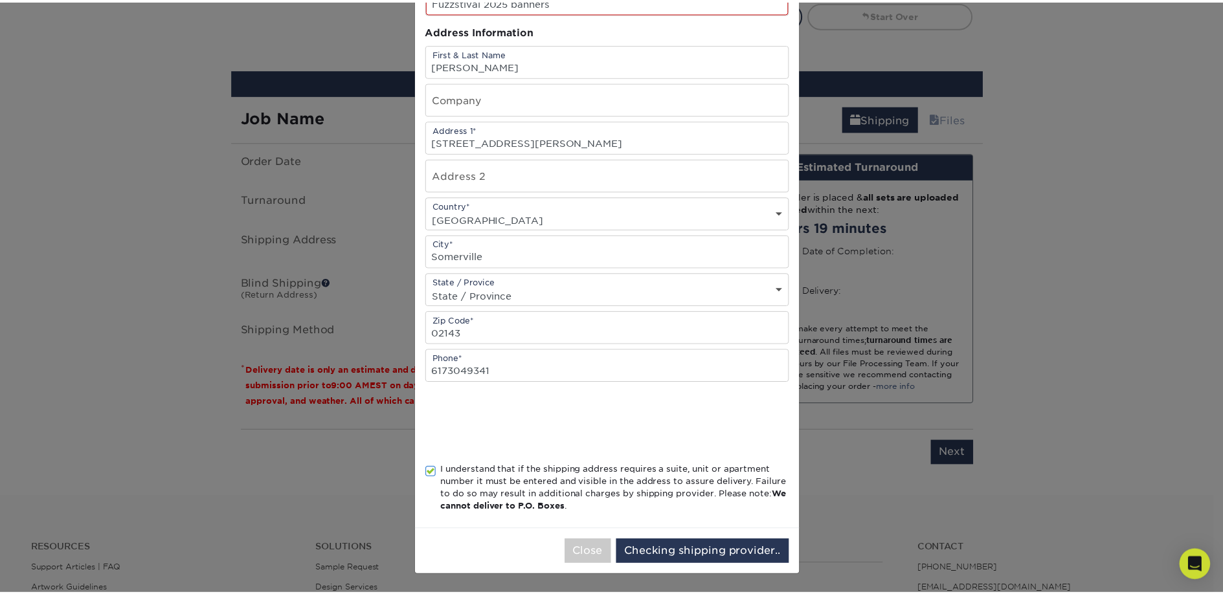
scroll to position [0, 0]
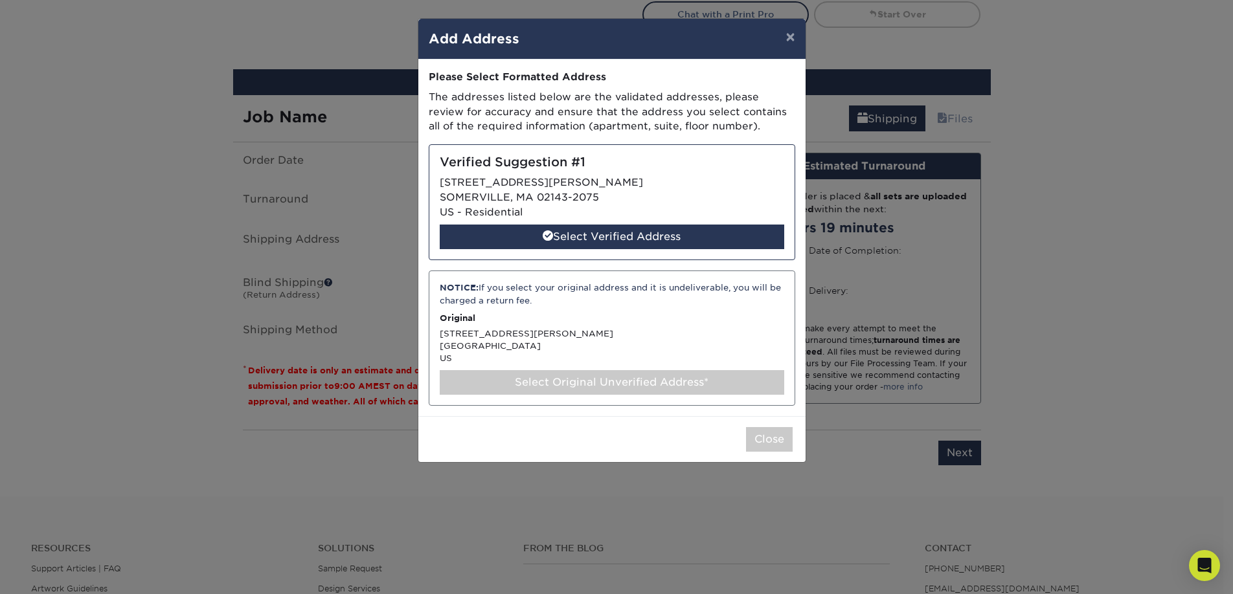
click at [570, 381] on div "Select Original Unverified Address*" at bounding box center [612, 382] width 344 height 25
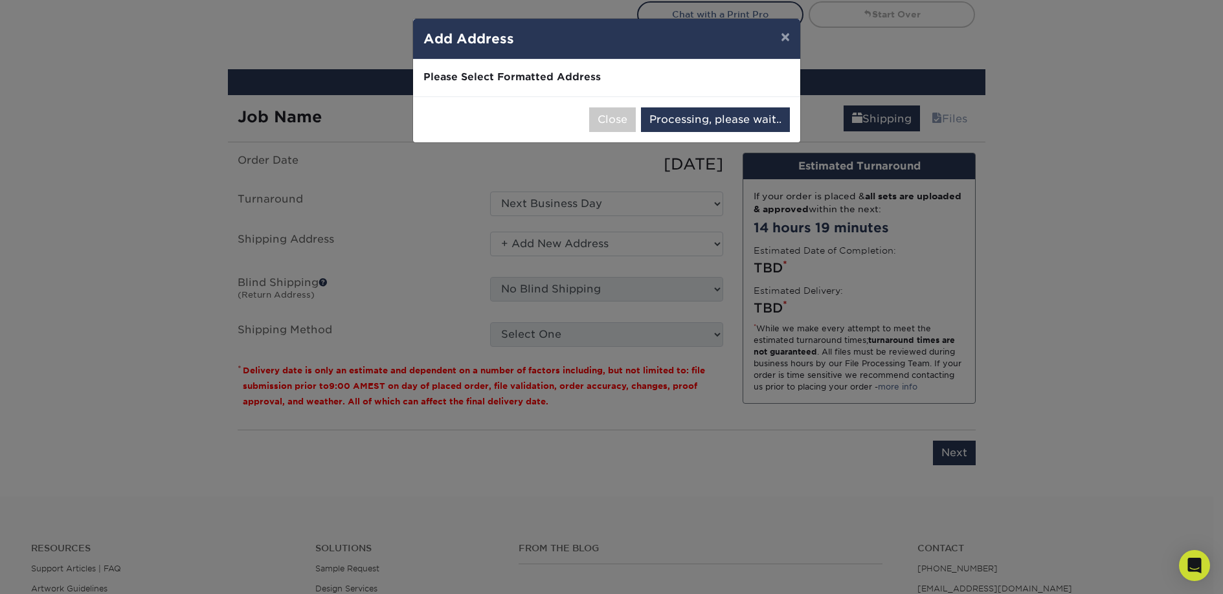
select select "285846"
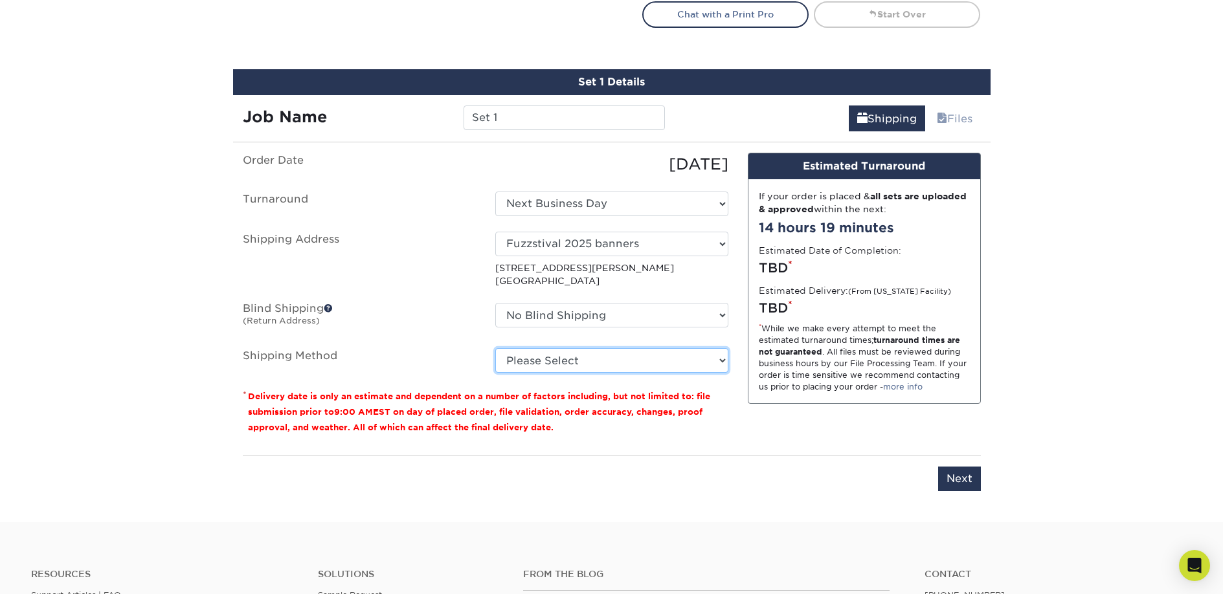
click at [673, 365] on select "Please Select G4M Flat Rate Shipping (+$11.20) Ground Shipping (+$20.27) 3 Day …" at bounding box center [611, 360] width 233 height 25
click at [495, 348] on select "Please Select G4M Flat Rate Shipping (+$11.20) Ground Shipping (+$20.27) 3 Day …" at bounding box center [611, 360] width 233 height 25
click at [662, 361] on select "Please Select G4M Flat Rate Shipping (+$11.20) Ground Shipping (+$20.27) 3 Day …" at bounding box center [611, 360] width 233 height 25
click at [495, 348] on select "Please Select G4M Flat Rate Shipping (+$11.20) Ground Shipping (+$20.27) 3 Day …" at bounding box center [611, 360] width 233 height 25
click at [688, 368] on select "Please Select G4M Flat Rate Shipping (+$11.20) Ground Shipping (+$20.27) 3 Day …" at bounding box center [611, 360] width 233 height 25
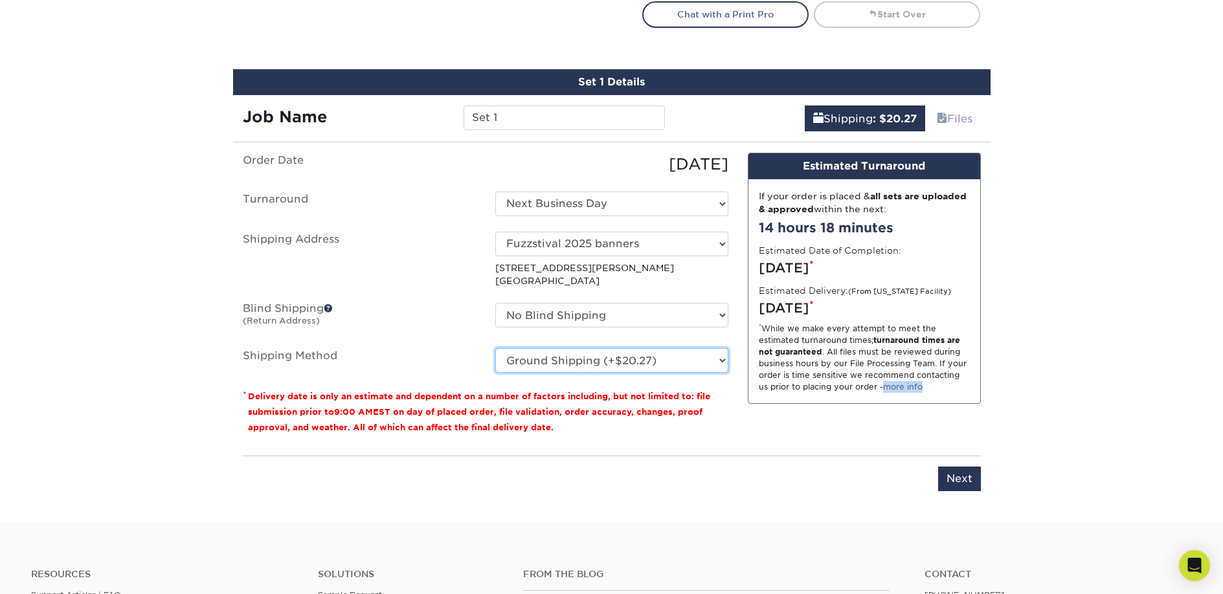
select select "02"
click at [495, 348] on select "Please Select G4M Flat Rate Shipping (+$11.20) Ground Shipping (+$20.27) 3 Day …" at bounding box center [611, 360] width 233 height 25
click at [962, 483] on input "Next" at bounding box center [959, 479] width 43 height 25
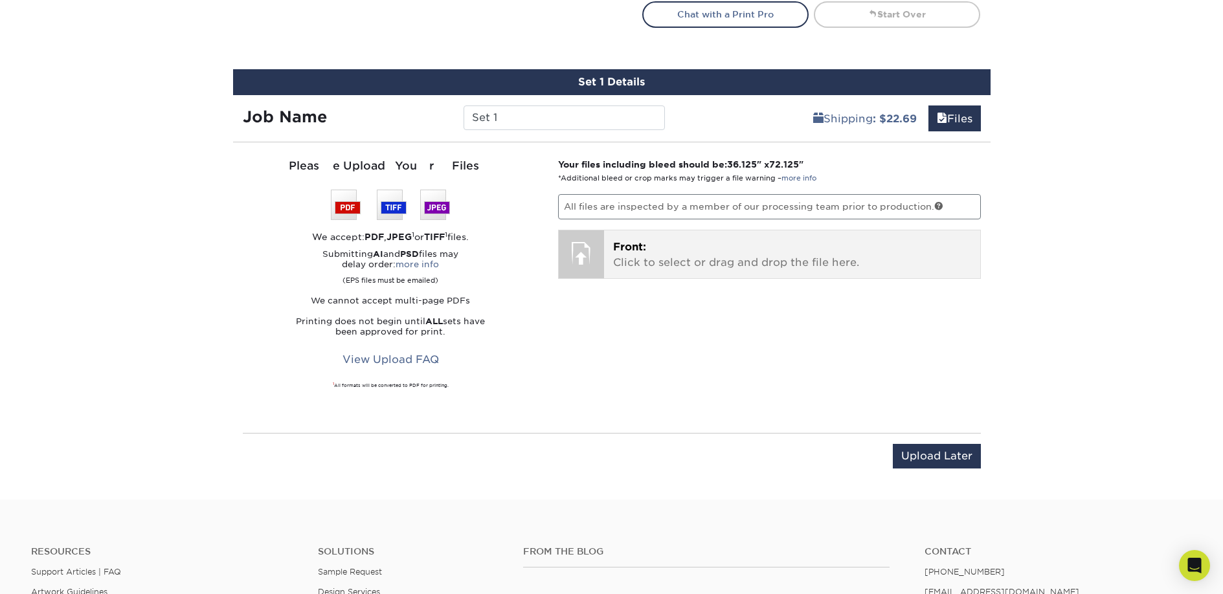
click at [600, 257] on div at bounding box center [581, 253] width 45 height 45
click at [589, 259] on div at bounding box center [581, 253] width 45 height 45
click at [662, 262] on p "Front: Click to select or drag and drop the file here." at bounding box center [792, 255] width 358 height 31
